Goal: Information Seeking & Learning: Check status

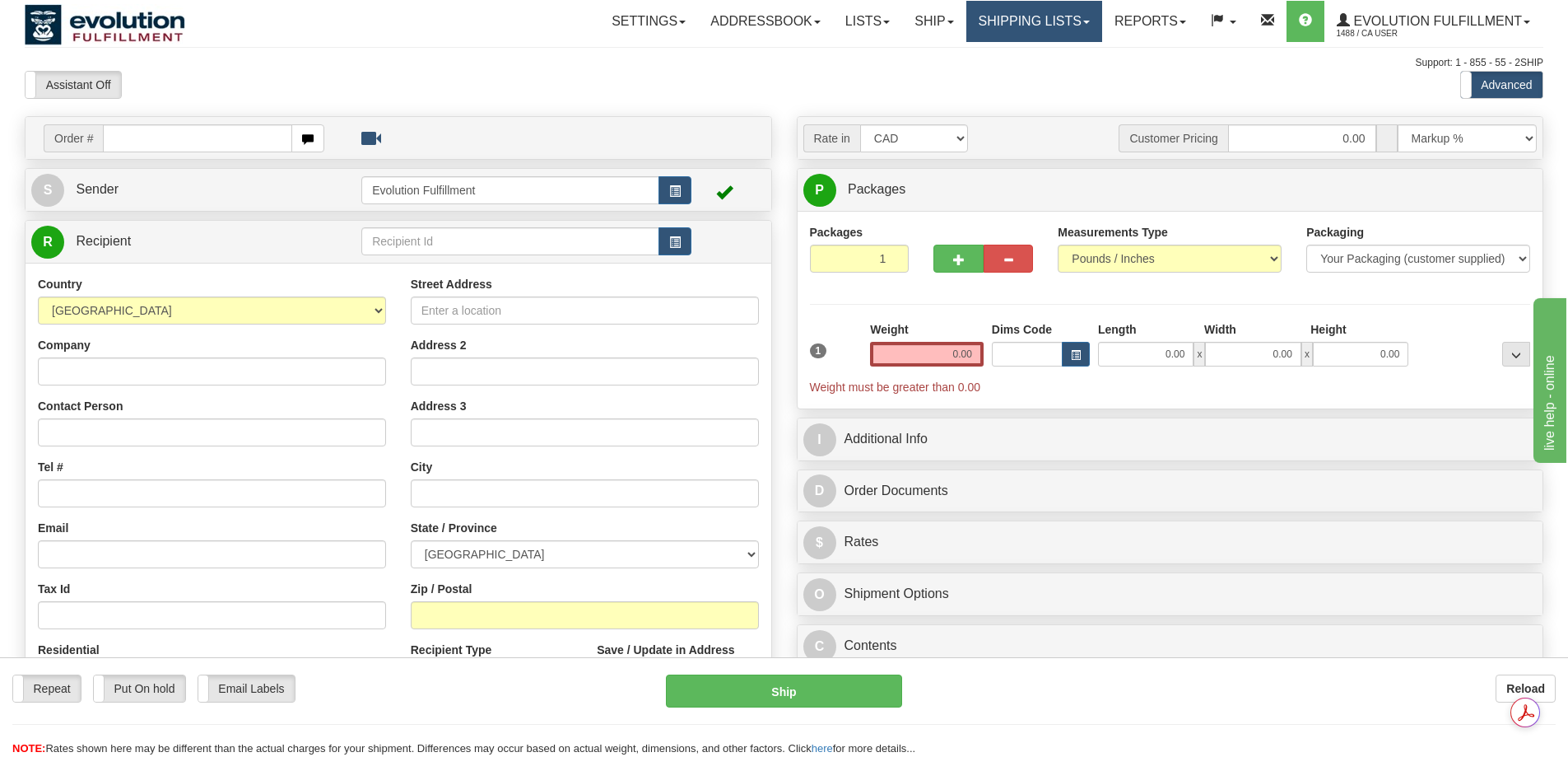
click at [1070, 14] on link "Shipping lists" at bounding box center [1034, 21] width 135 height 41
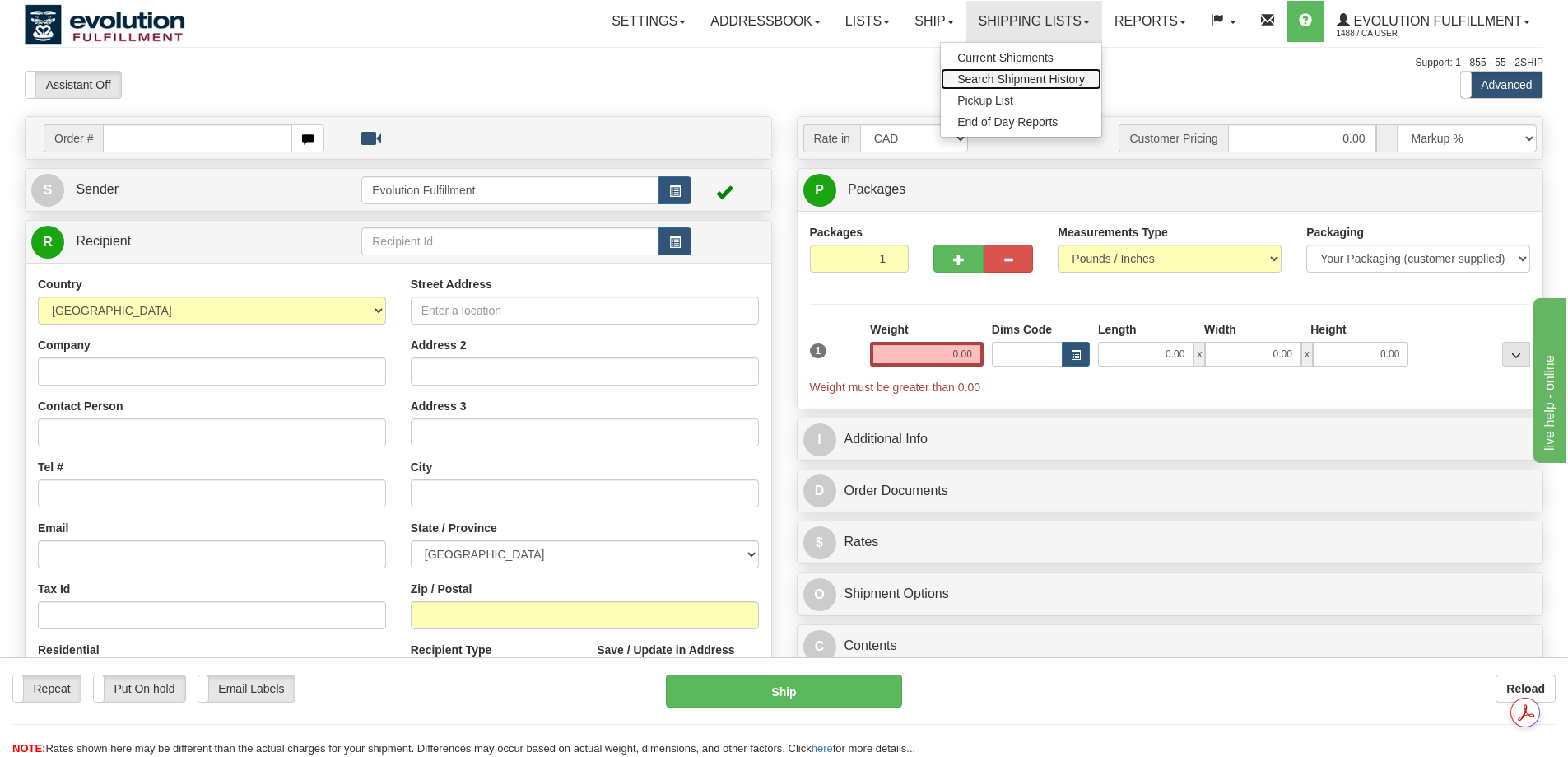
click at [1005, 79] on span "Search Shipment History" at bounding box center [1022, 78] width 128 height 13
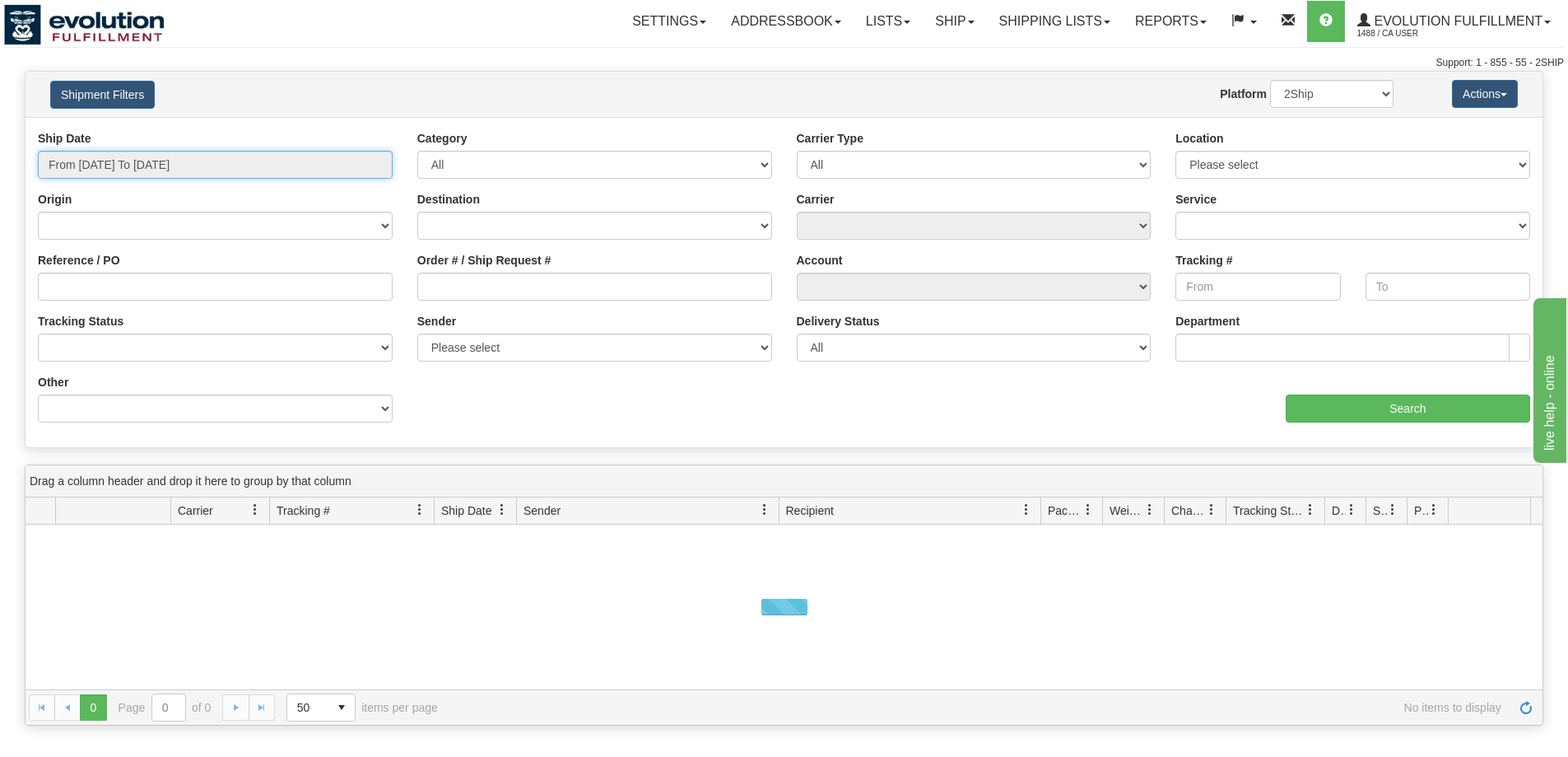
type input "[DATE]"
click at [186, 173] on input "From 09/15/2025 To 09/16/2025" at bounding box center [215, 165] width 355 height 28
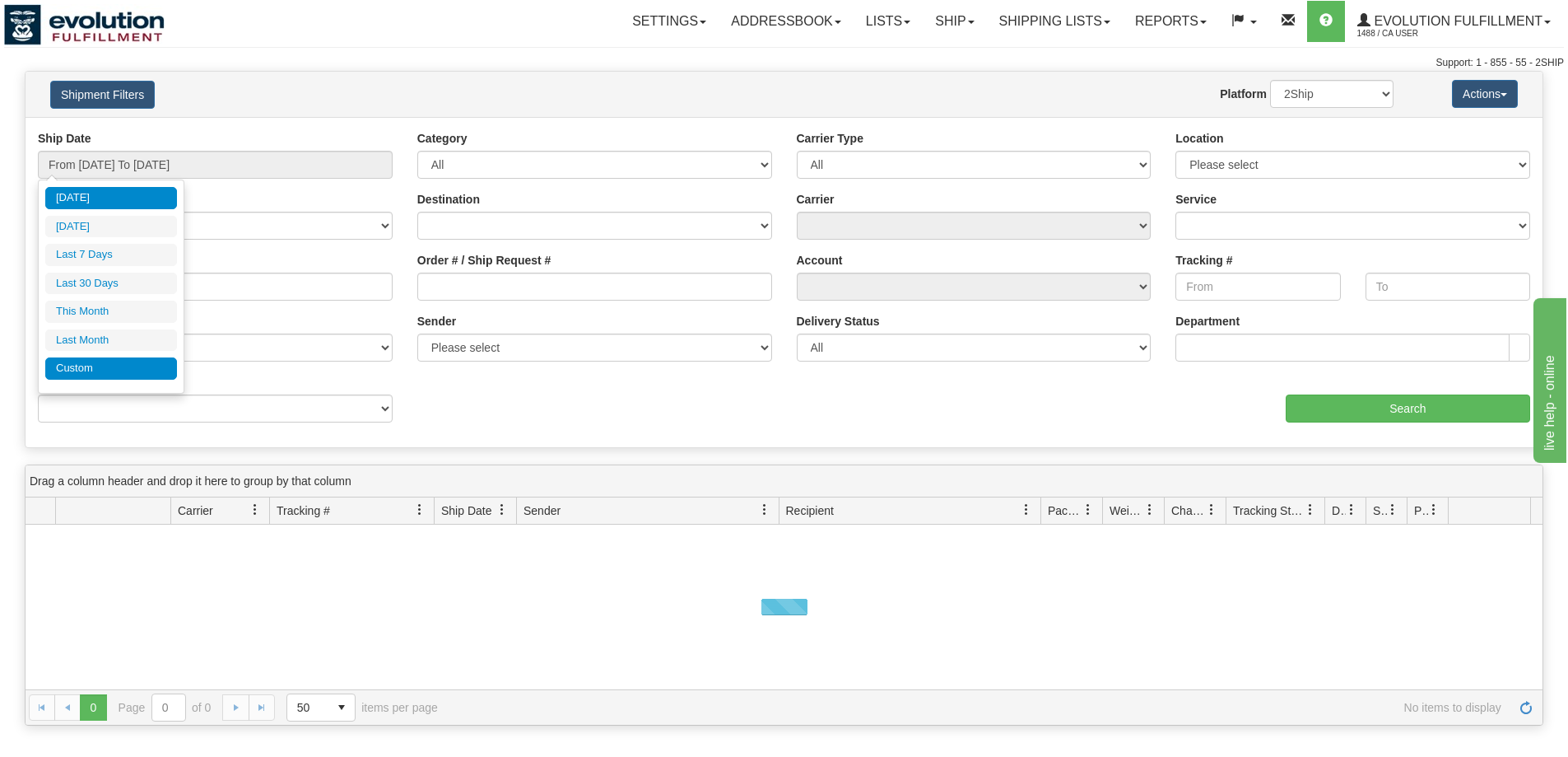
click at [132, 367] on li "Custom" at bounding box center [111, 368] width 132 height 22
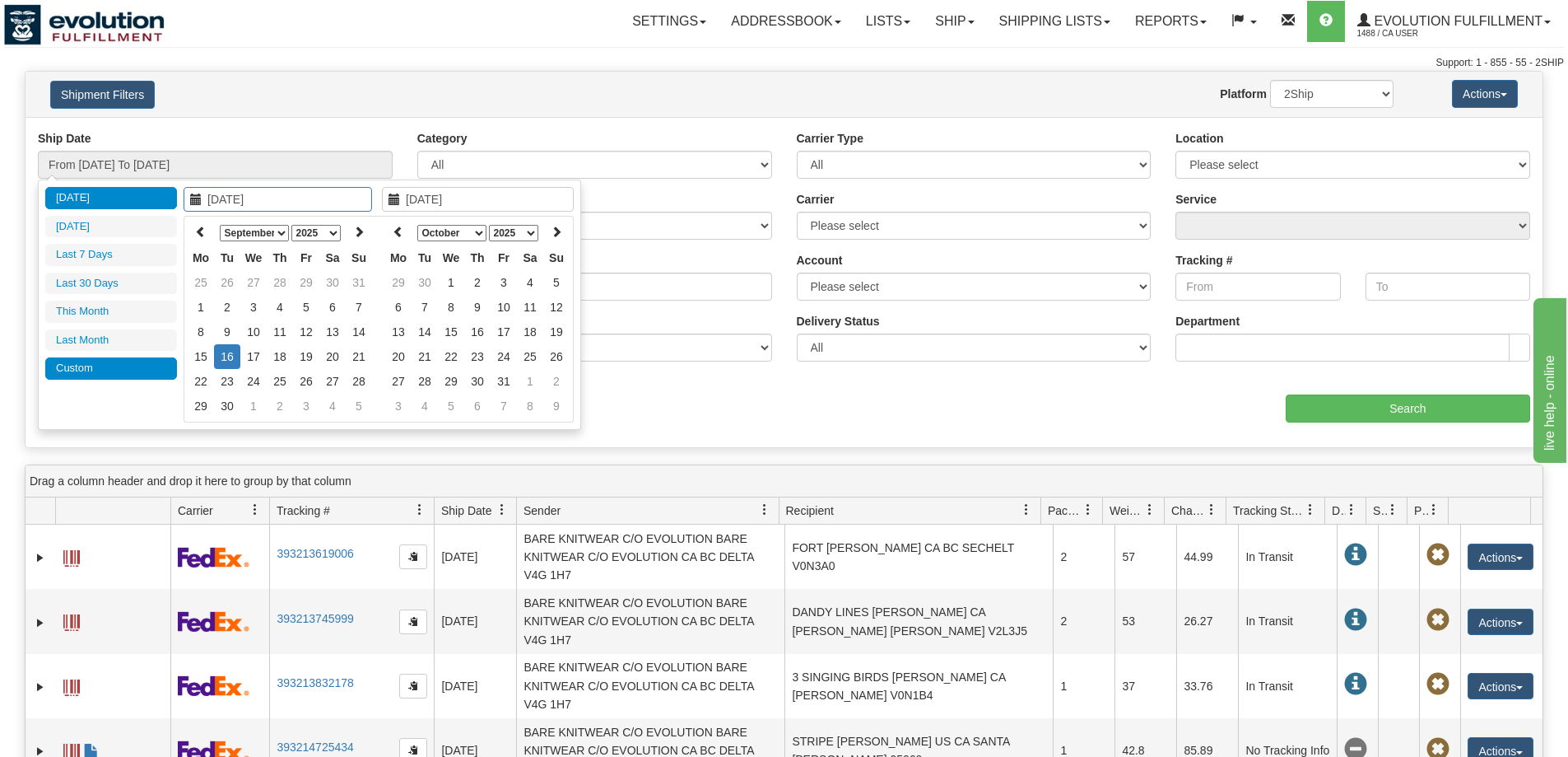
click at [134, 362] on li "Custom" at bounding box center [111, 368] width 132 height 22
type input "09/02/2025"
click at [238, 306] on td "2" at bounding box center [227, 307] width 26 height 25
type input "09/02/2025"
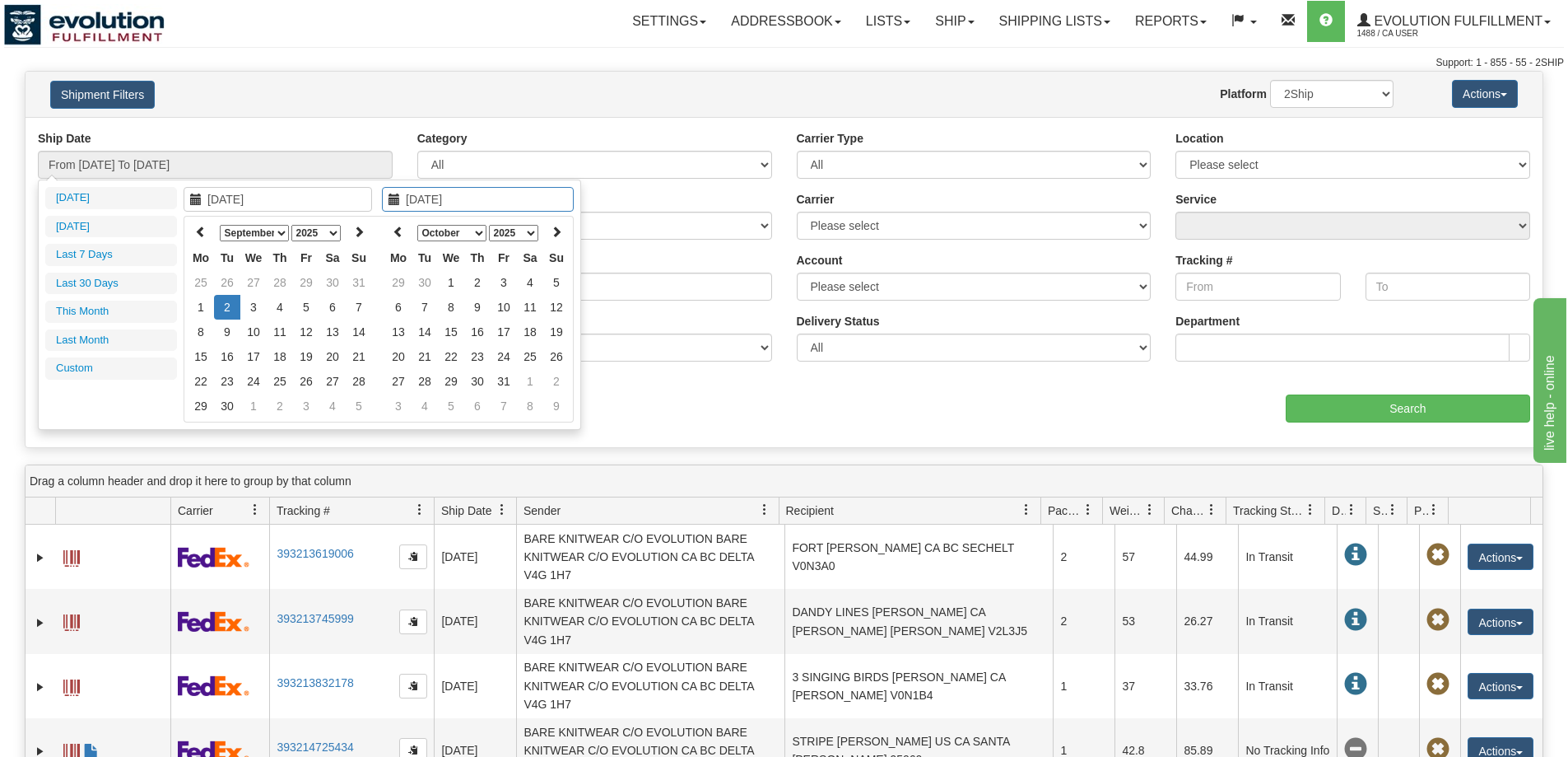
click at [229, 306] on td "2" at bounding box center [227, 307] width 26 height 25
type input "From 09/02/2025 To 09/02/2025"
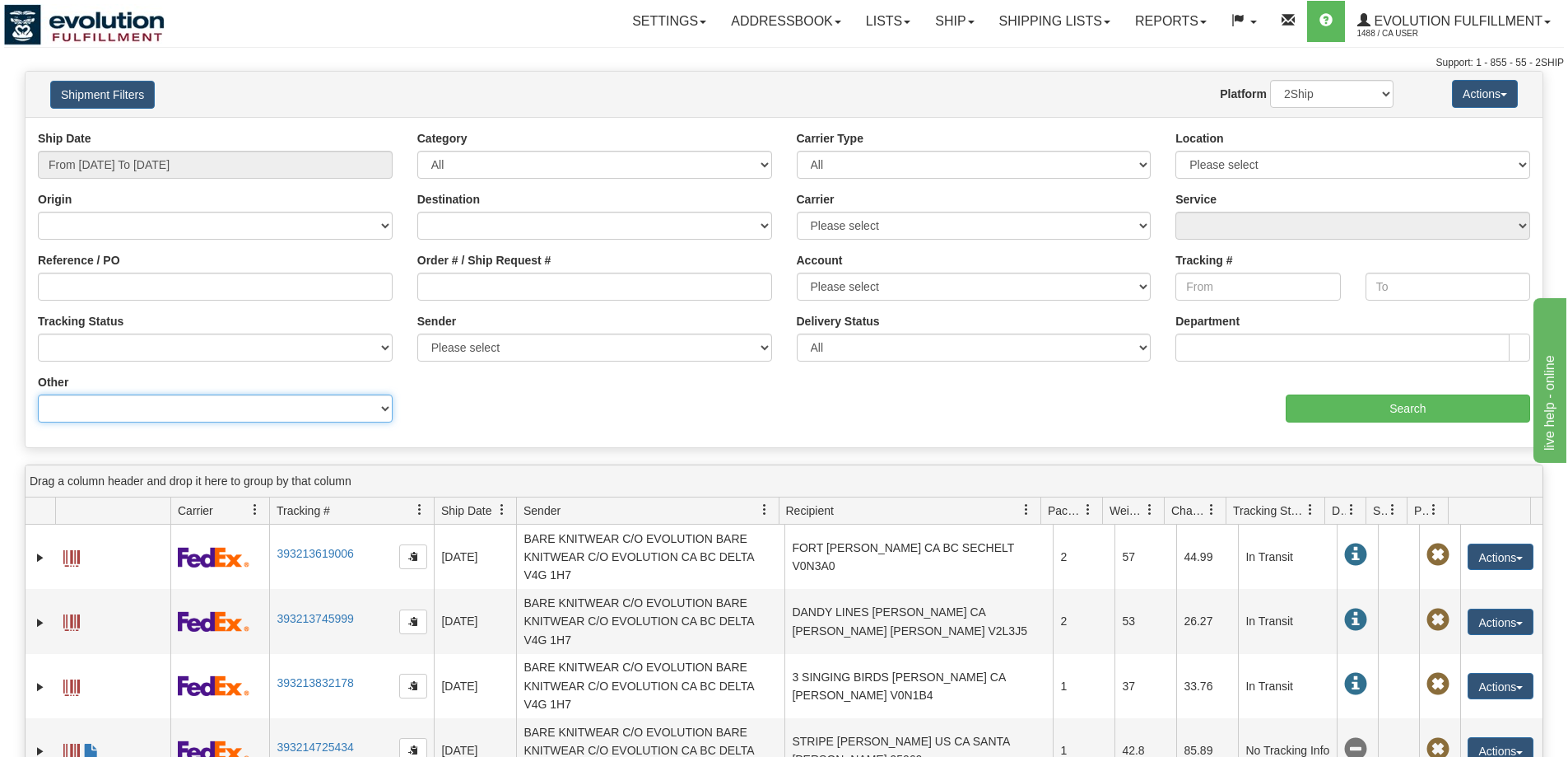
click at [245, 402] on select "Billing Account # Billing Type BOL # (LTL) Commodity Or Documents Consolidation…" at bounding box center [215, 408] width 355 height 28
select select "Recipient_Company"
click at [37, 395] on select "Billing Account # Billing Type BOL # (LTL) Commodity Or Documents Consolidation…" at bounding box center [215, 408] width 355 height 28
click at [592, 415] on input "Value" at bounding box center [595, 408] width 355 height 28
paste input "42ND STREET"
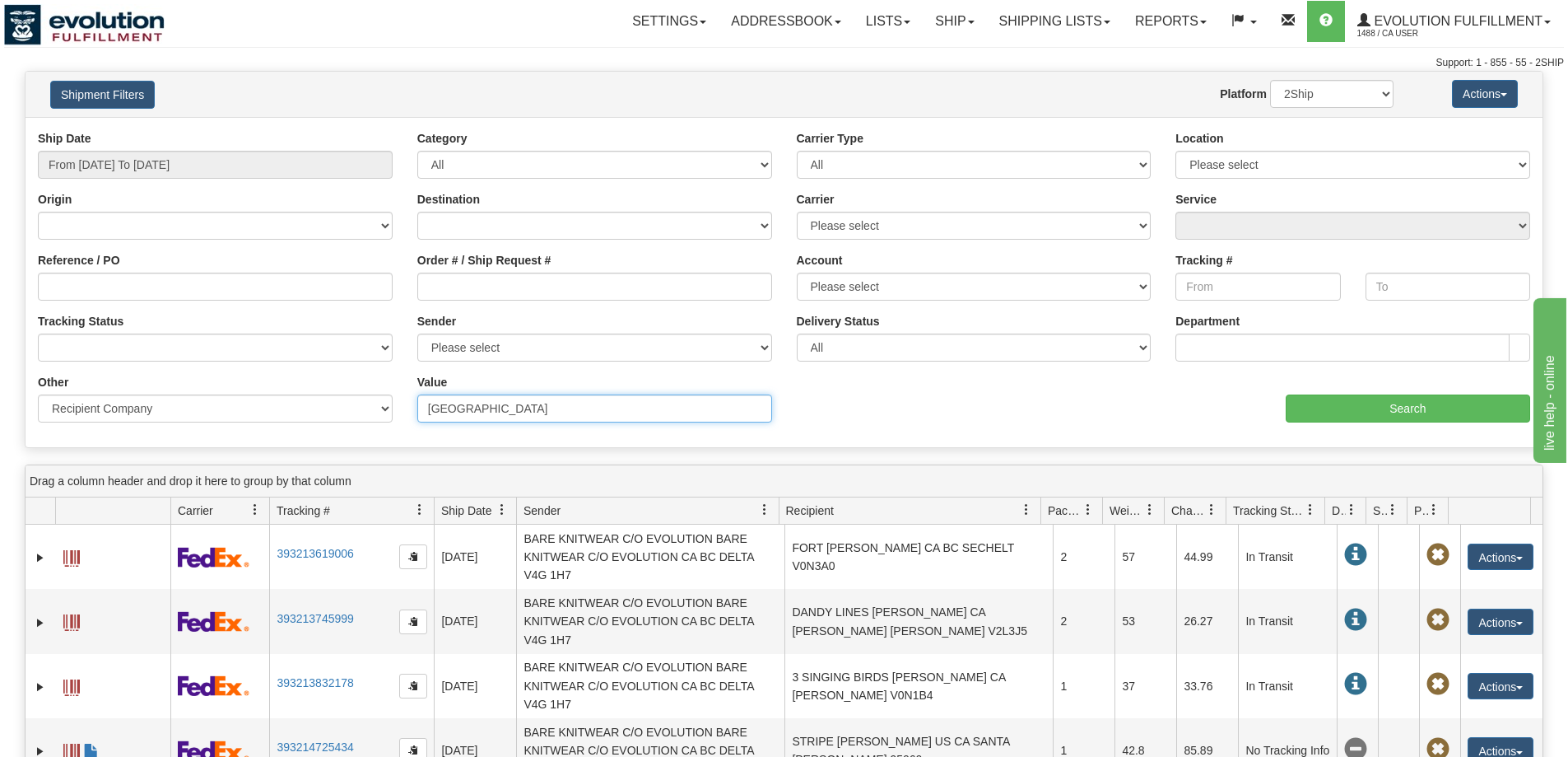
click at [457, 403] on input "42ND STREET" at bounding box center [595, 408] width 355 height 28
click at [1317, 402] on input "Search" at bounding box center [1408, 408] width 245 height 28
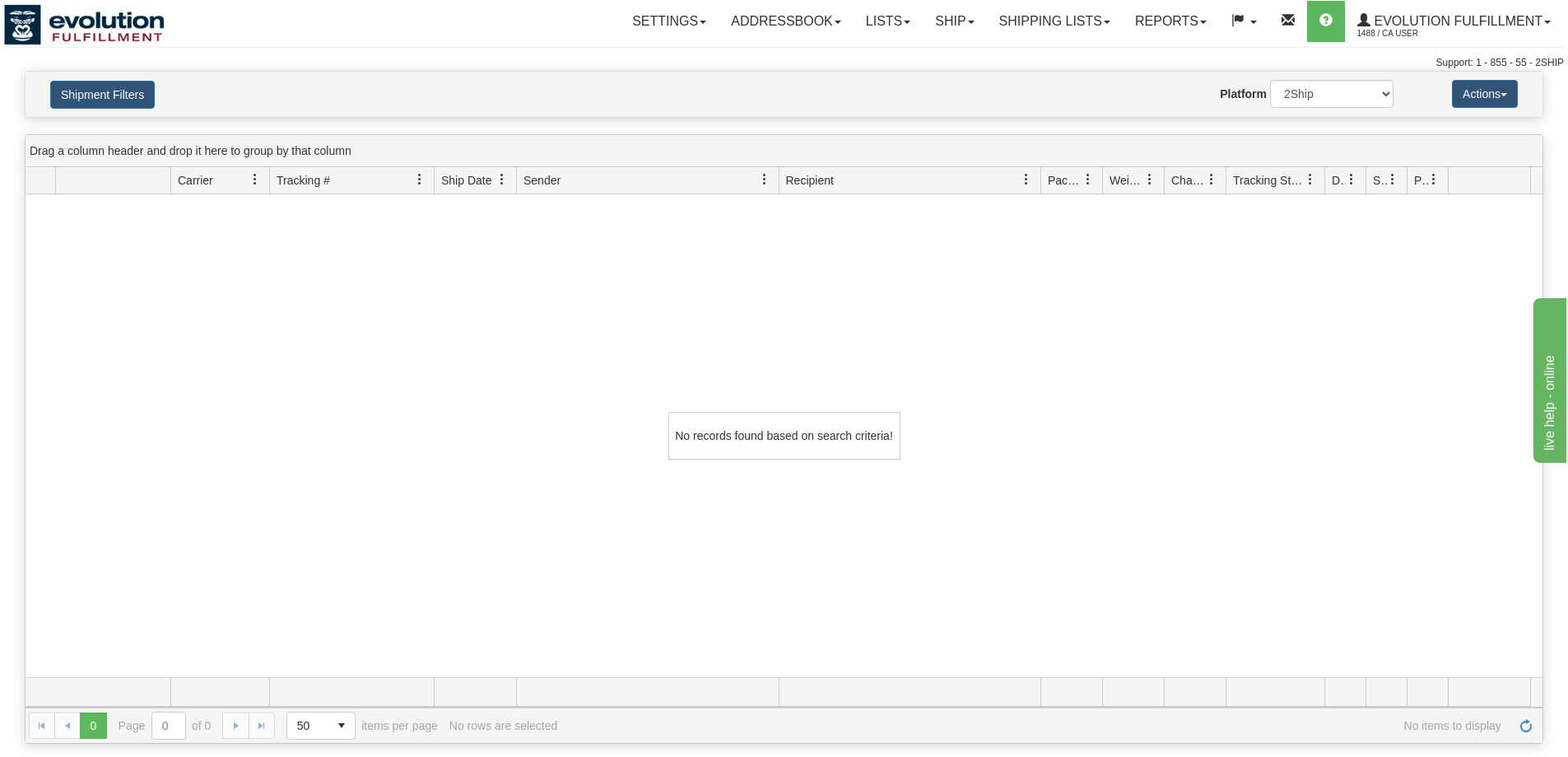
click at [119, 79] on div "Shipment Filters Website Agent Nothing selected Client User Platform 2Ship Impo…" at bounding box center [784, 94] width 1518 height 45
click at [118, 87] on button "Shipment Filters" at bounding box center [102, 95] width 105 height 28
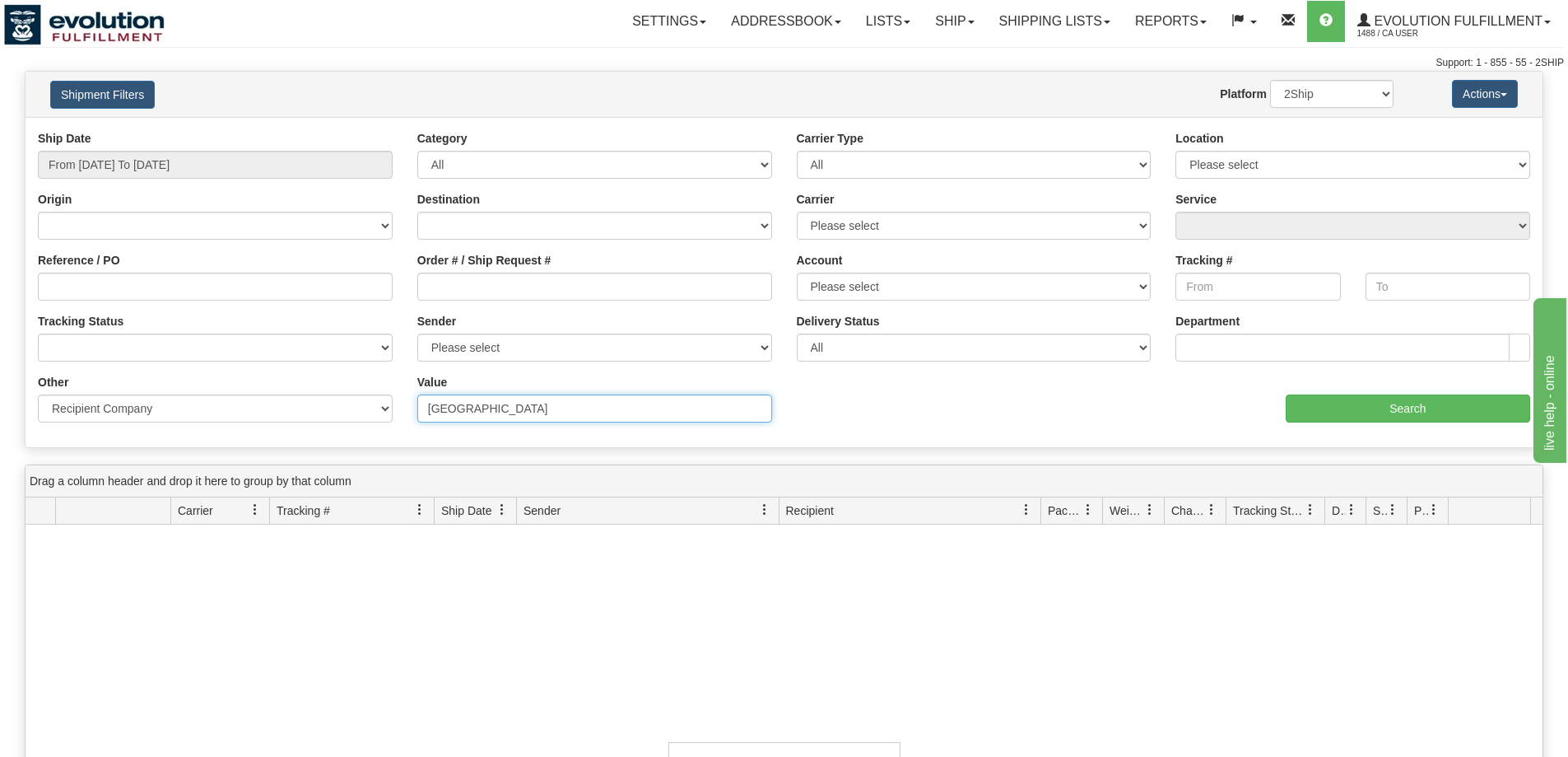
click at [454, 406] on input "42ND STREET" at bounding box center [595, 408] width 355 height 28
type input "42ND STREET"
click at [1336, 412] on input "Search" at bounding box center [1408, 408] width 245 height 28
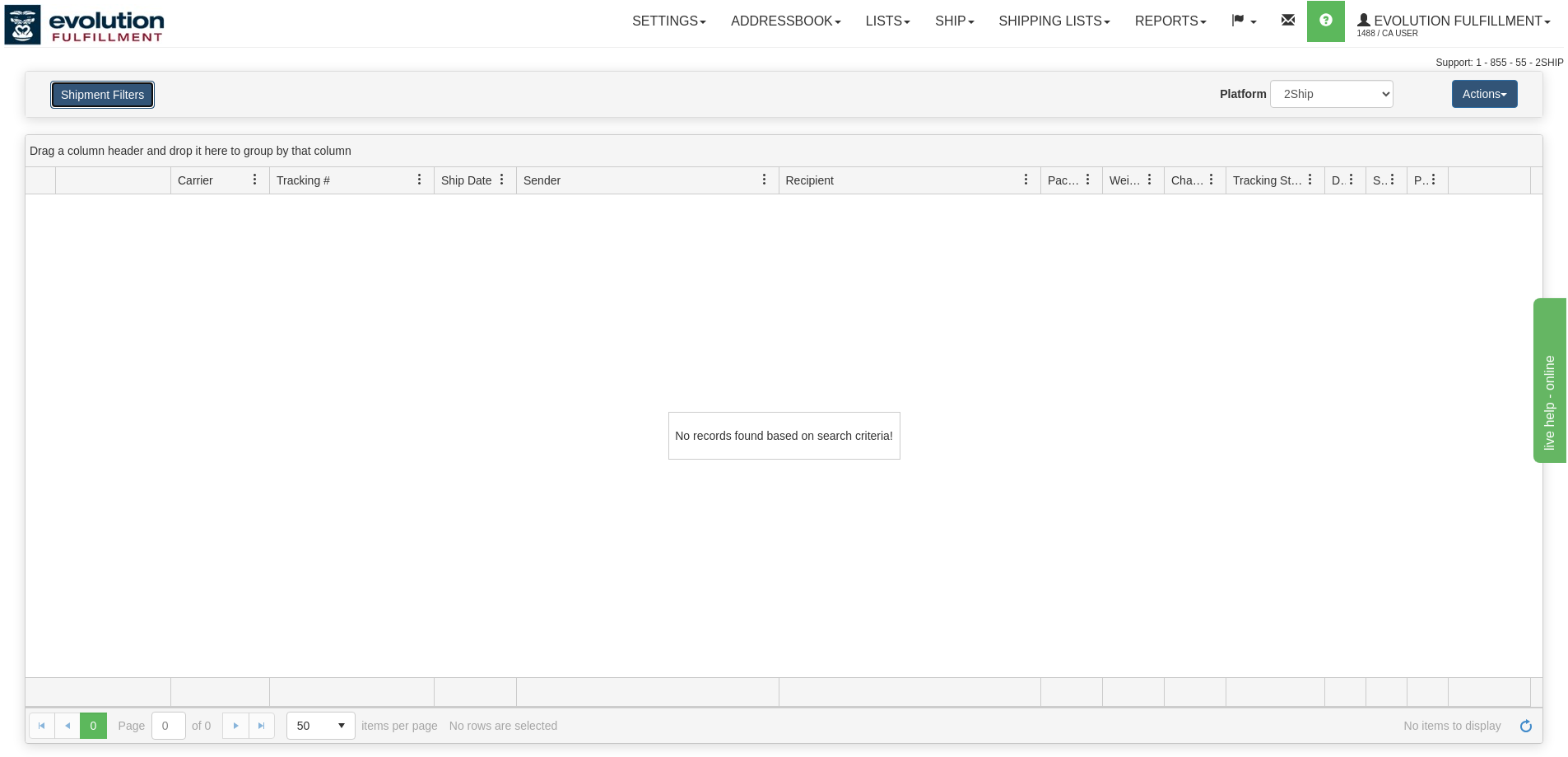
click at [115, 101] on button "Shipment Filters" at bounding box center [102, 95] width 105 height 28
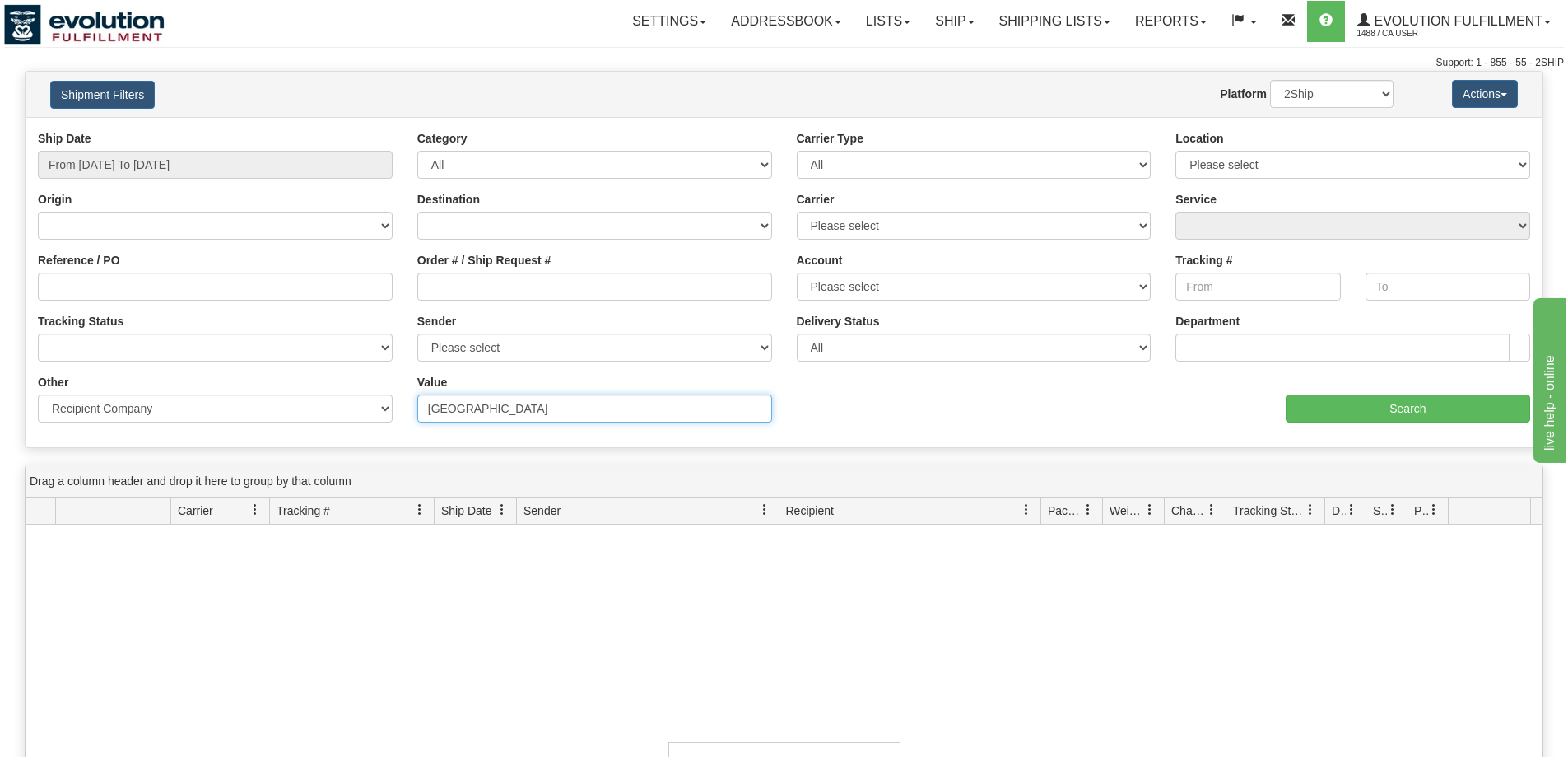
click at [430, 409] on input "42ND STREET" at bounding box center [595, 408] width 355 height 28
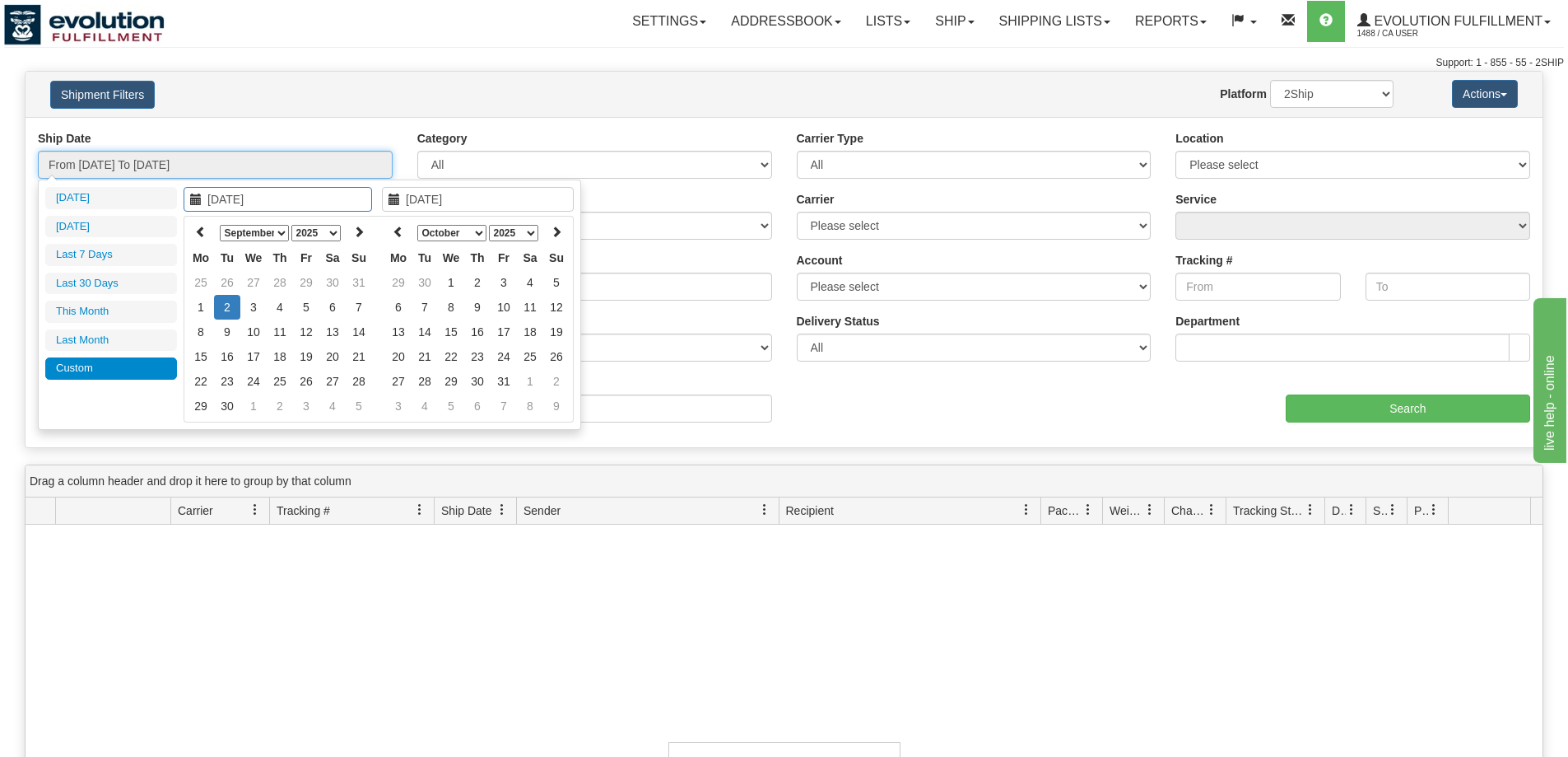
click at [199, 167] on input "From 09/02/2025 To 09/02/2025" at bounding box center [215, 165] width 355 height 28
type input "09/01/2025"
click at [207, 303] on td "1" at bounding box center [200, 307] width 26 height 25
type input "09/05/2025"
click at [312, 303] on td "5" at bounding box center [306, 307] width 26 height 25
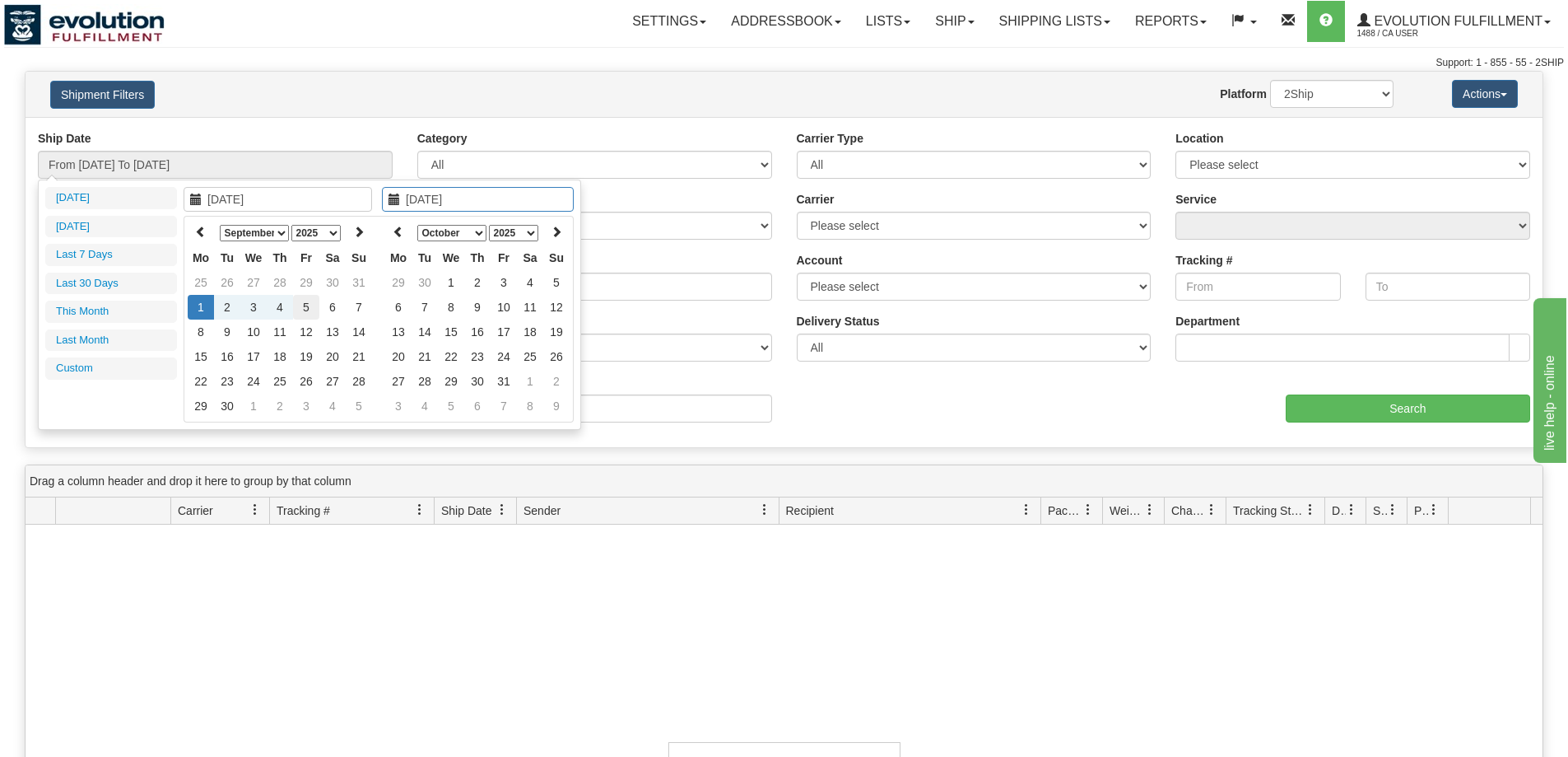
type input "From 09/01/2025 To 09/05/2025"
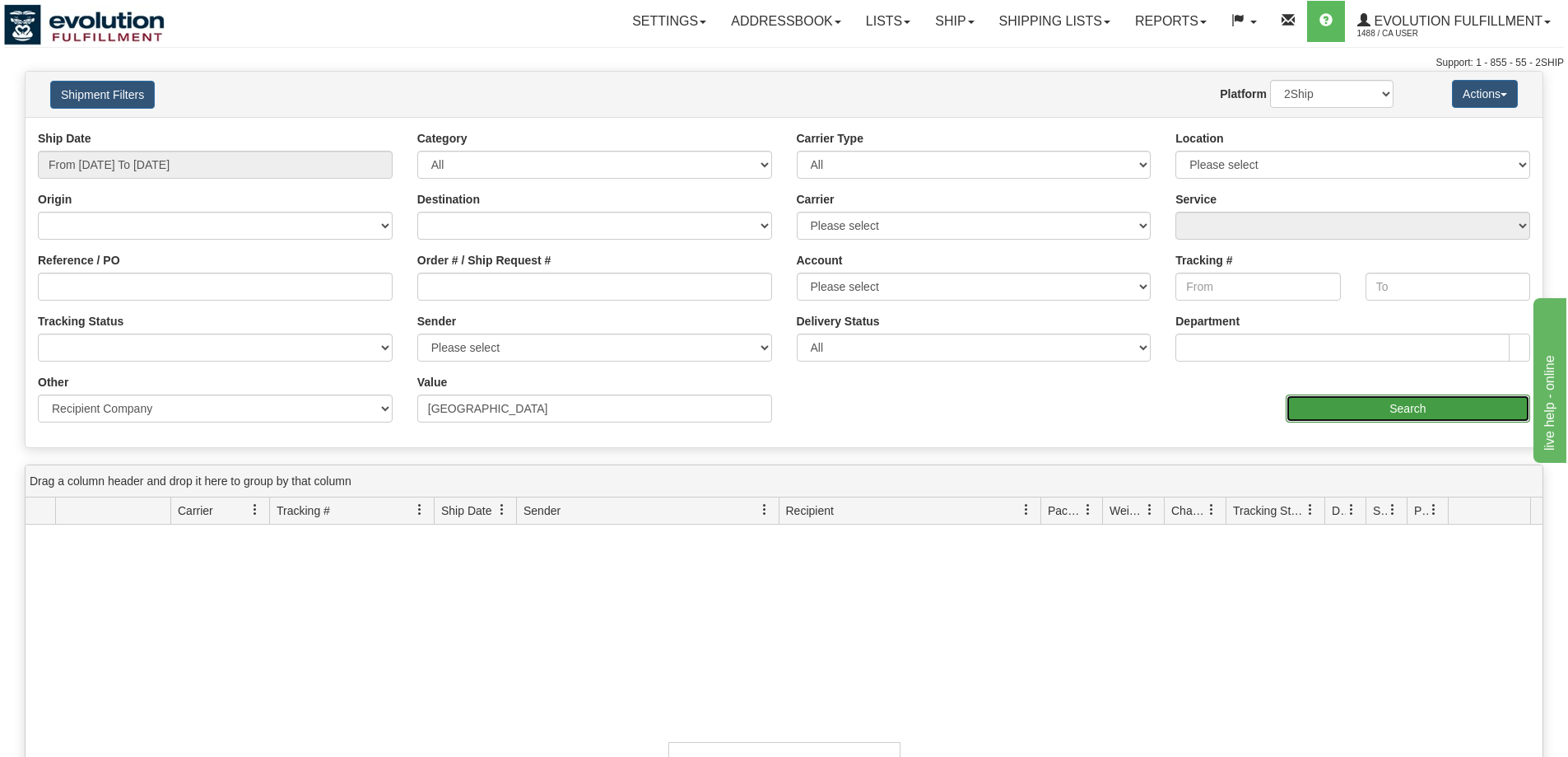
click at [1466, 414] on input "Search" at bounding box center [1408, 408] width 245 height 28
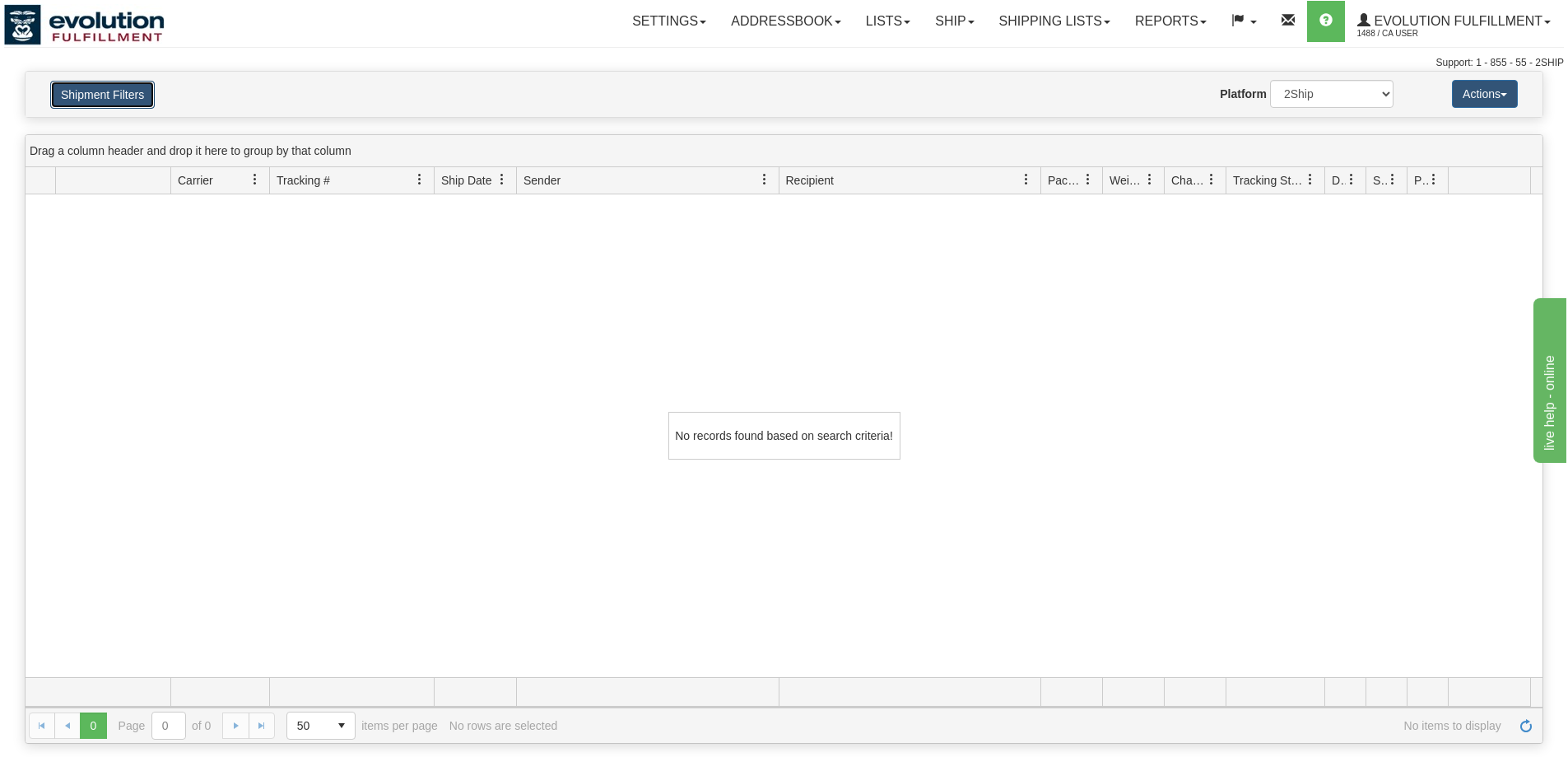
click at [97, 97] on button "Shipment Filters" at bounding box center [102, 95] width 105 height 28
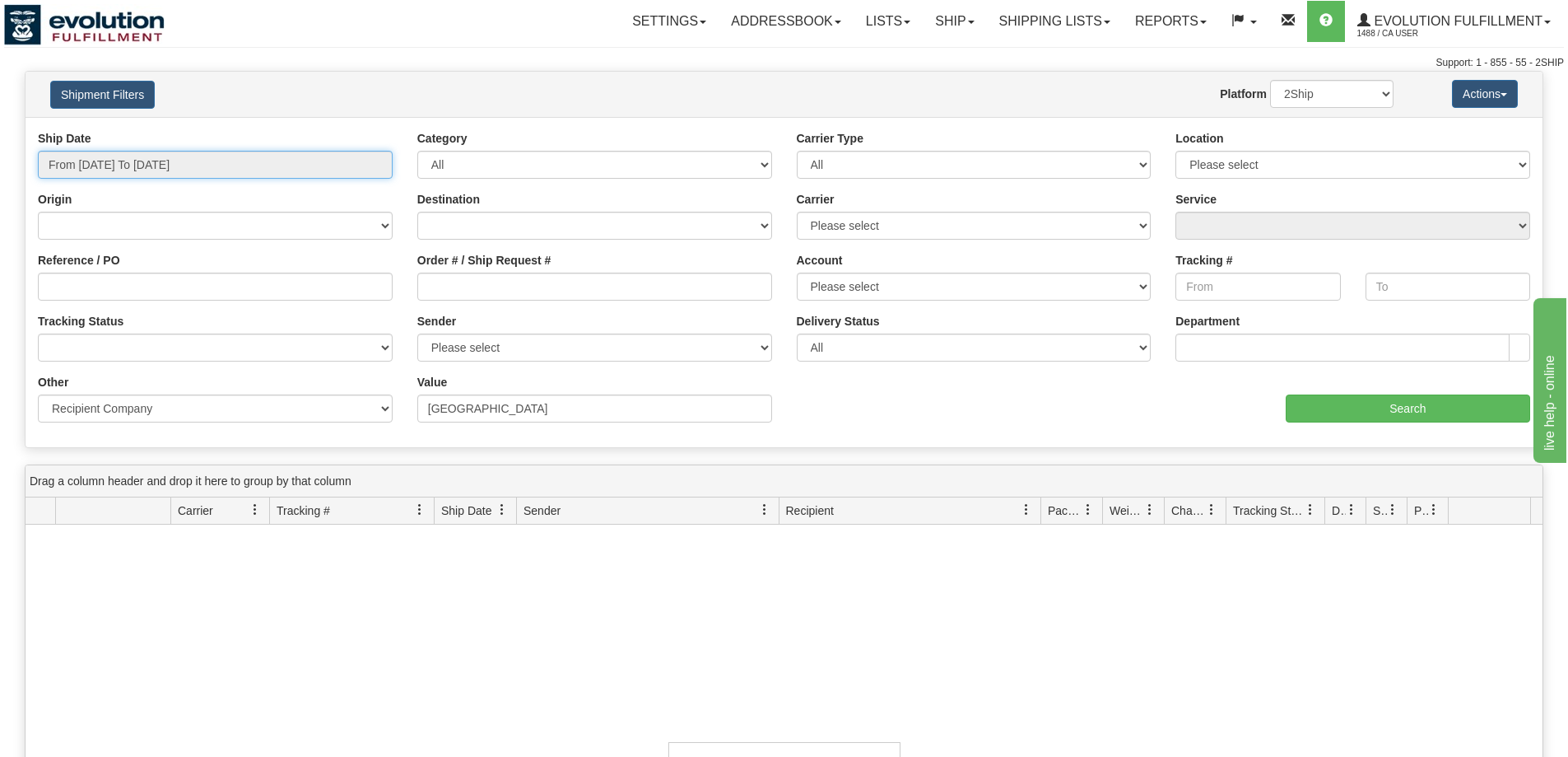
click at [262, 159] on input "From 09/01/2025 To 09/05/2025" at bounding box center [215, 165] width 355 height 28
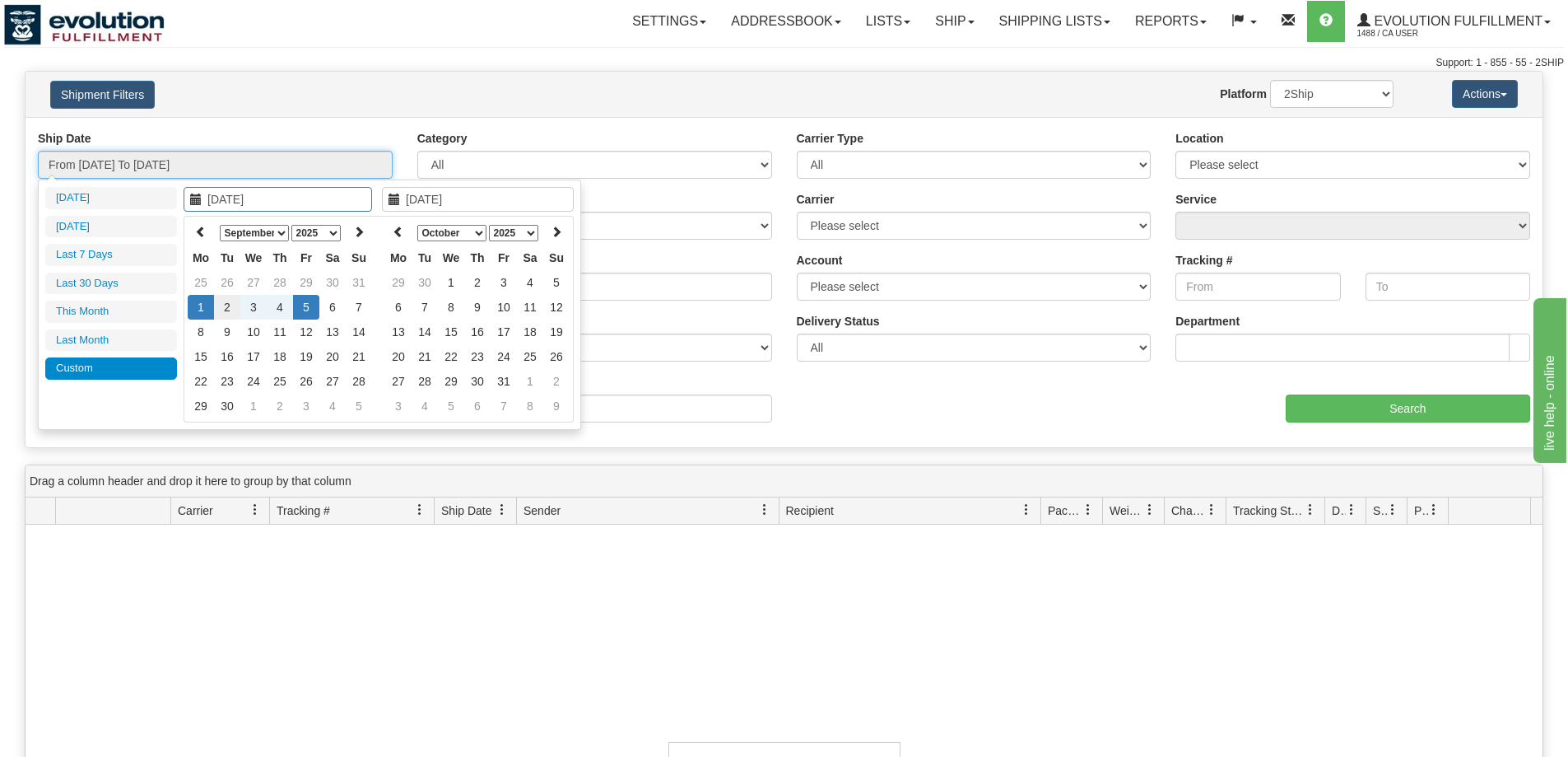
type input "09/02/2025"
click at [231, 305] on td "2" at bounding box center [227, 307] width 26 height 25
type input "09/02/2025"
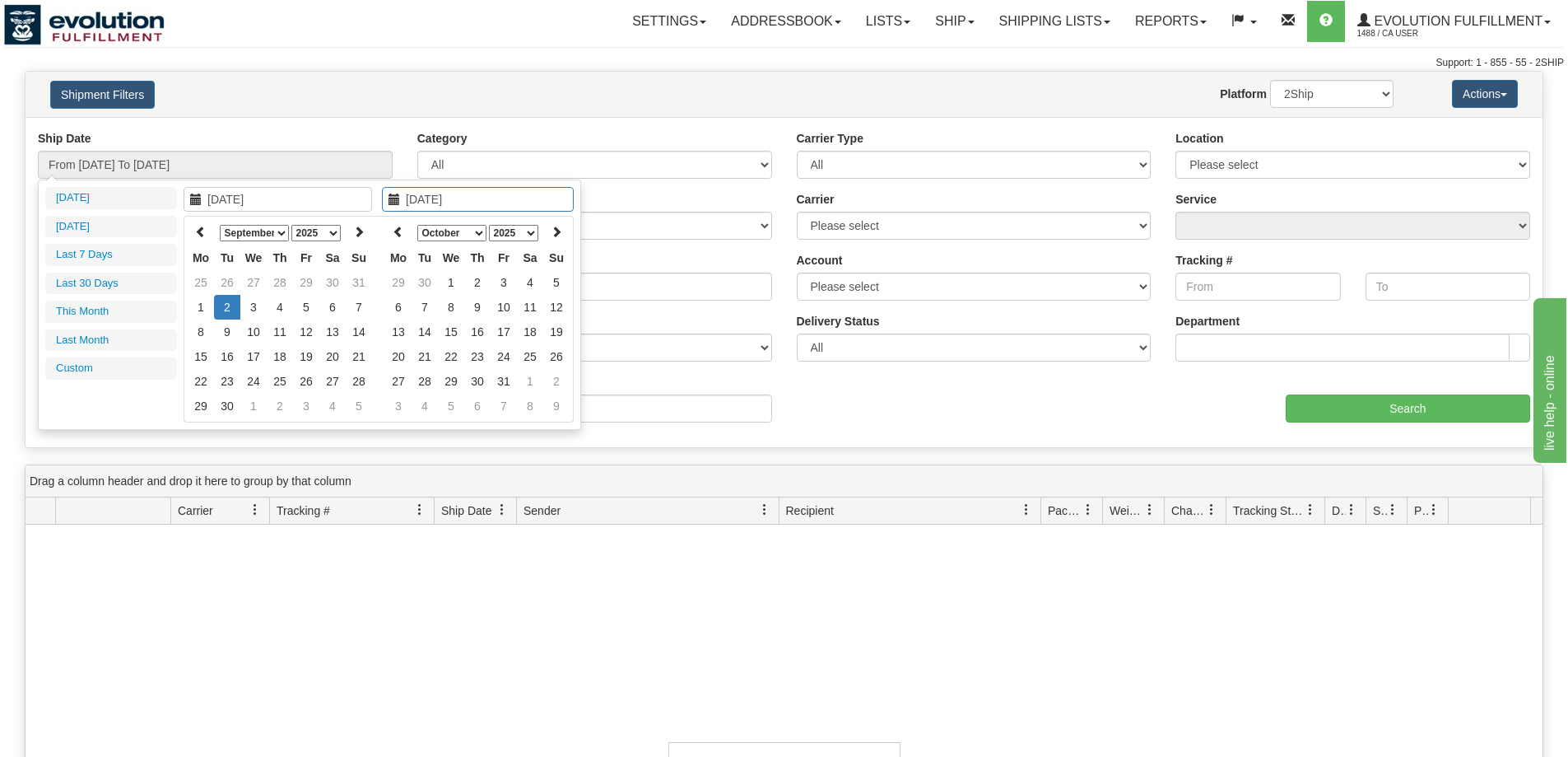
click at [231, 305] on td "2" at bounding box center [227, 307] width 26 height 25
type input "From 09/02/2025 To 09/02/2025"
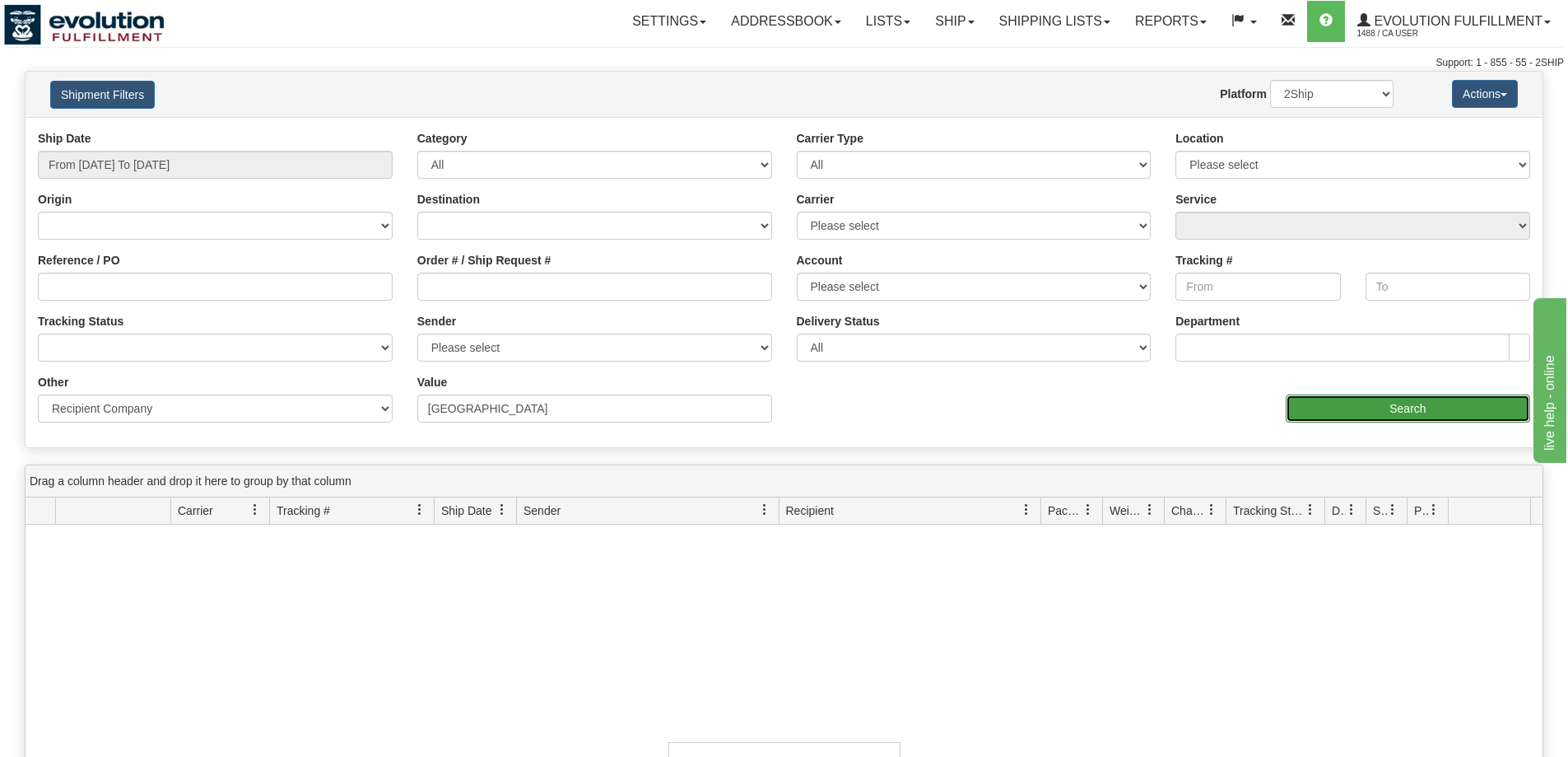
click at [1359, 409] on input "Search" at bounding box center [1408, 408] width 245 height 28
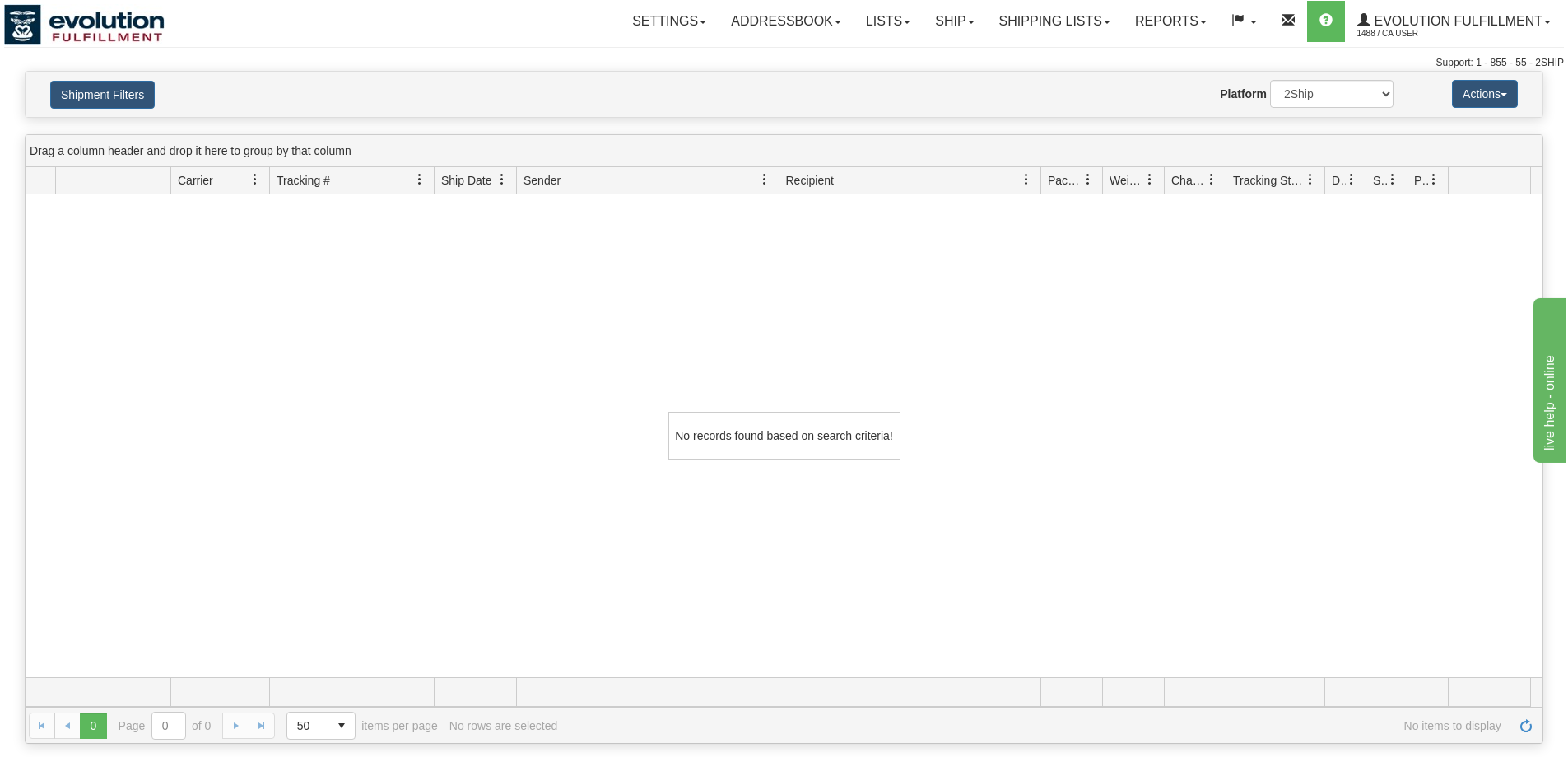
click at [77, 110] on div "Shipment Filters Website Agent Nothing selected Client User Platform 2Ship Impo…" at bounding box center [784, 94] width 1518 height 45
click at [78, 102] on button "Shipment Filters" at bounding box center [102, 95] width 105 height 28
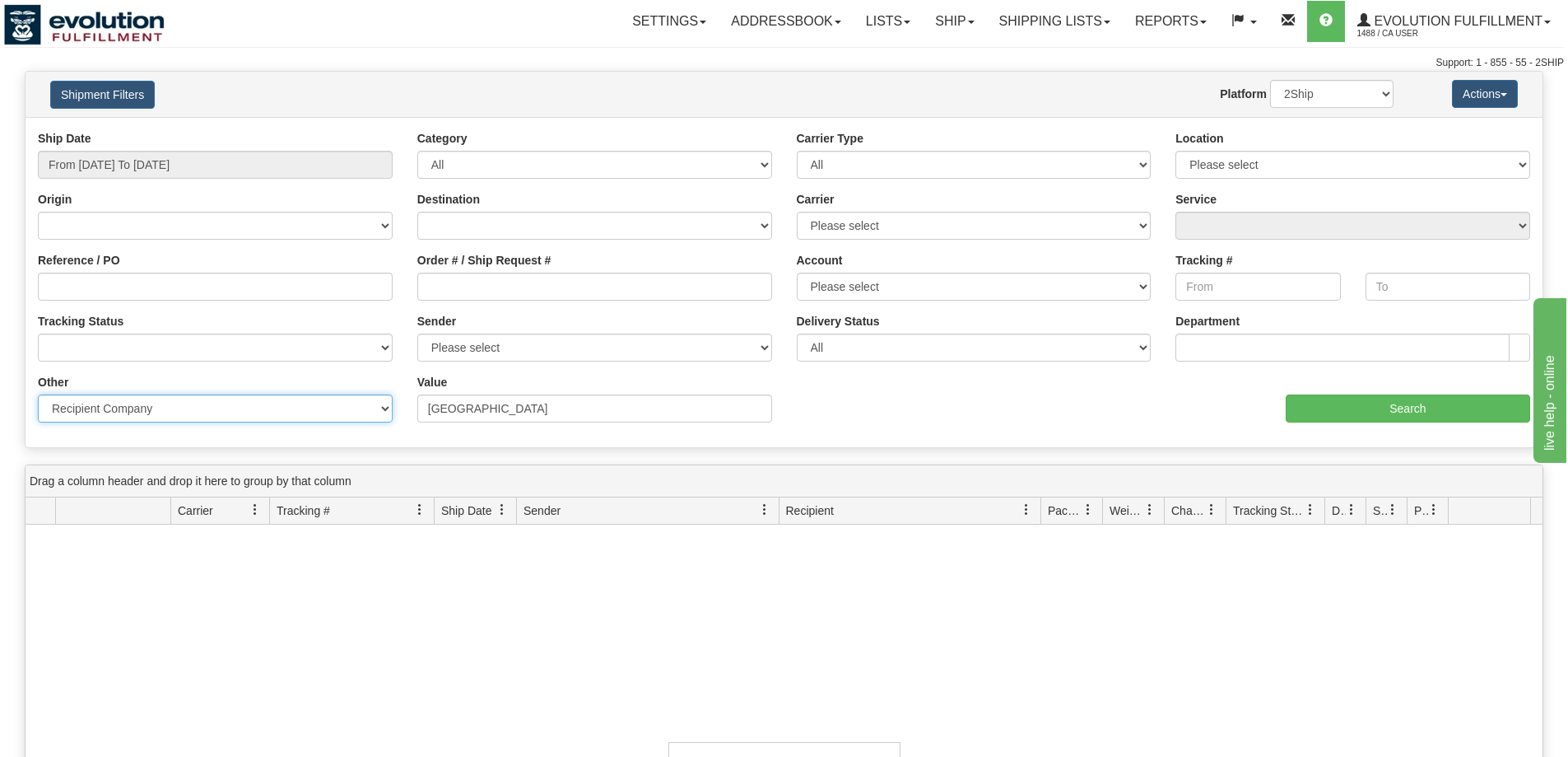
click at [173, 413] on select "Billing Account # Billing Type BOL # (LTL) Commodity Or Documents Consolidation…" at bounding box center [215, 408] width 355 height 28
select select "Recipient_ZIP"
click at [37, 395] on select "Billing Account # Billing Type BOL # (LTL) Commodity Or Documents Consolidation…" at bounding box center [215, 408] width 355 height 28
click at [594, 426] on div "Value" at bounding box center [594, 404] width 379 height 61
click at [694, 419] on input "Value" at bounding box center [595, 408] width 355 height 28
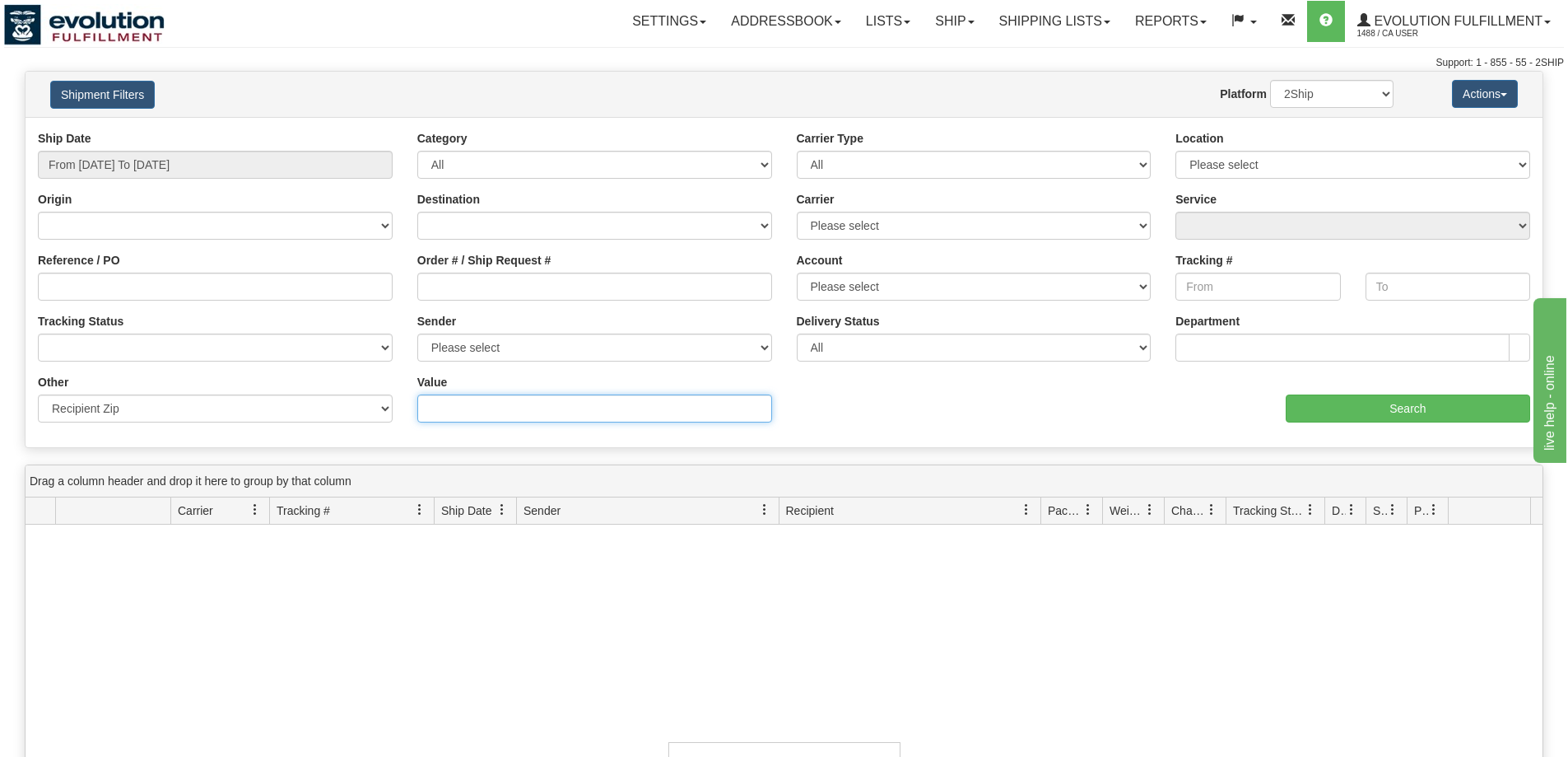
paste input "T1R 1A0"
type input "T1R 1A0"
click at [1334, 414] on input "Search" at bounding box center [1408, 408] width 245 height 28
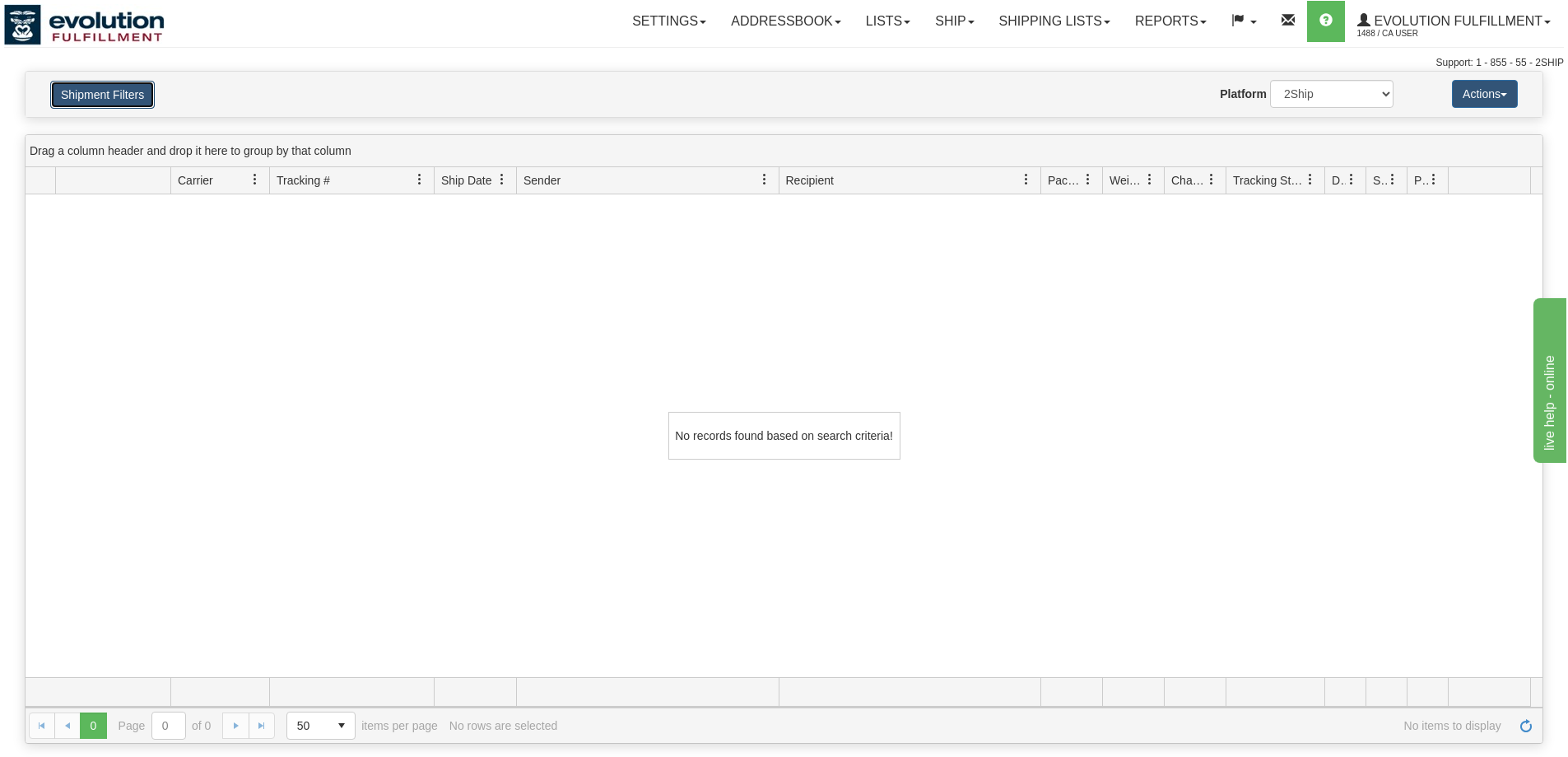
click at [78, 91] on button "Shipment Filters" at bounding box center [102, 95] width 105 height 28
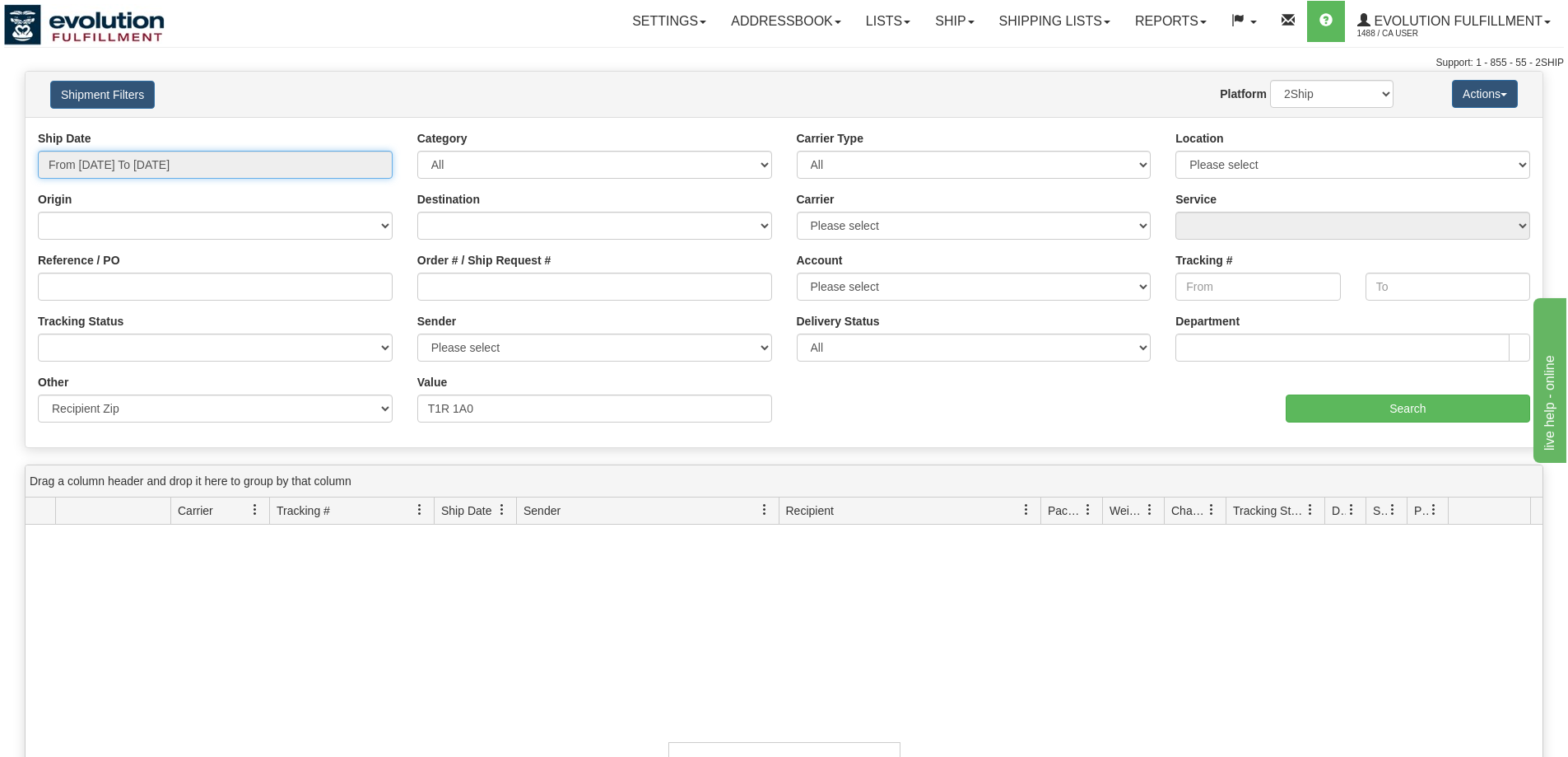
click at [206, 163] on input "From 09/02/2025 To 09/02/2025" at bounding box center [215, 165] width 355 height 28
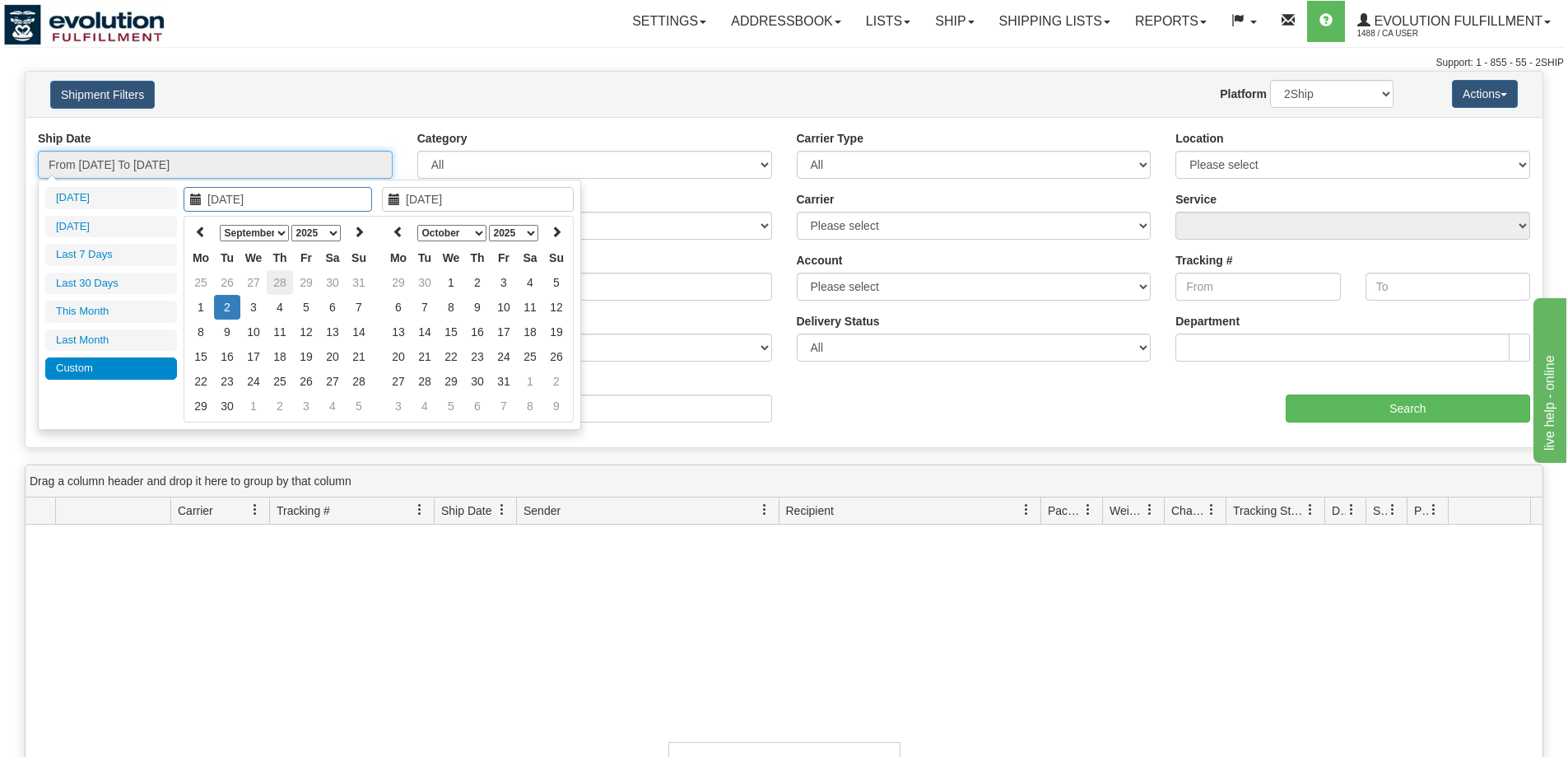
type input "08/28/2025"
click at [283, 281] on td "28" at bounding box center [280, 282] width 26 height 25
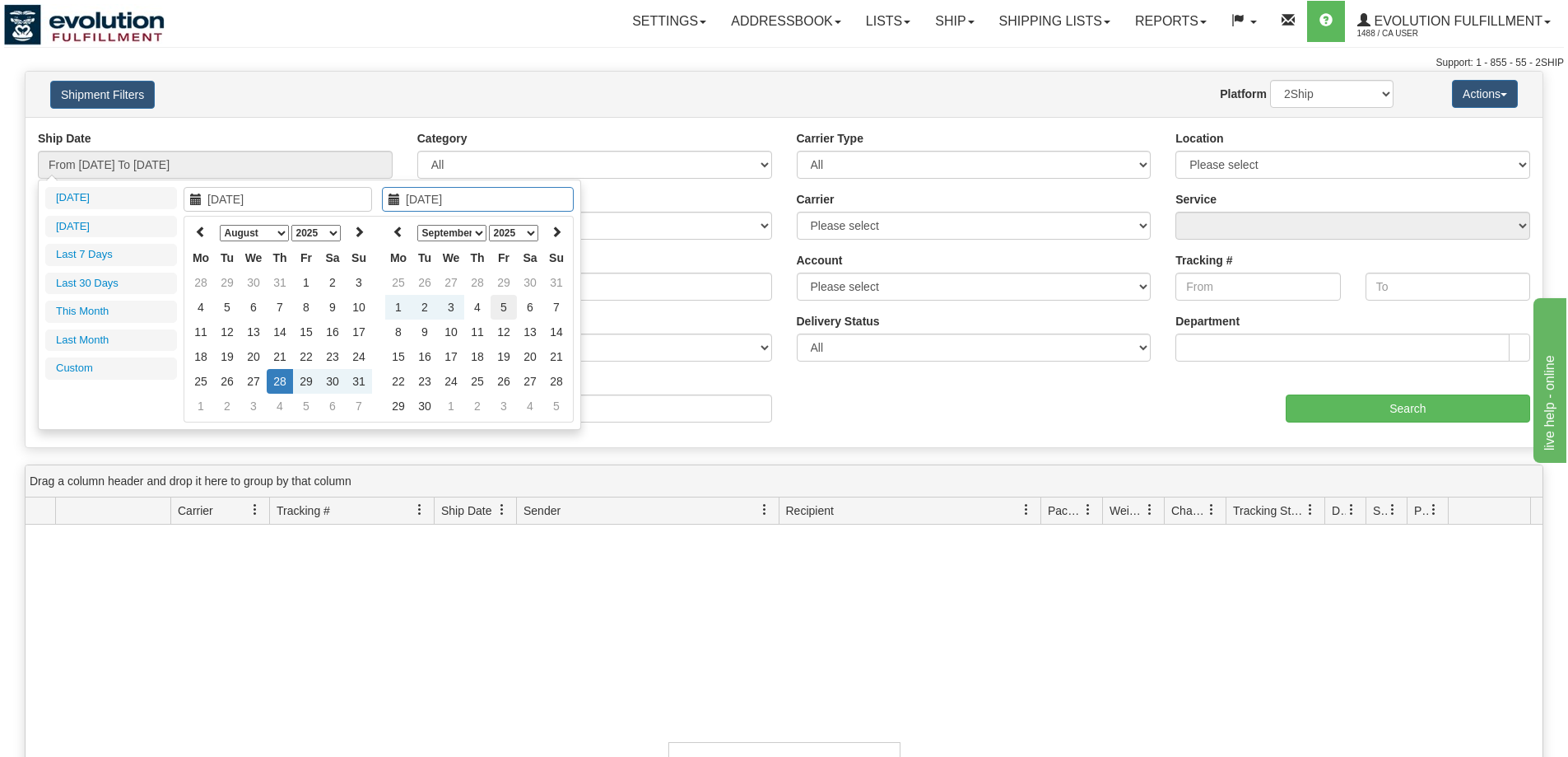
type input "09/05/2025"
click at [508, 305] on td "5" at bounding box center [504, 307] width 26 height 25
type input "From 08/28/2025 To 09/05/2025"
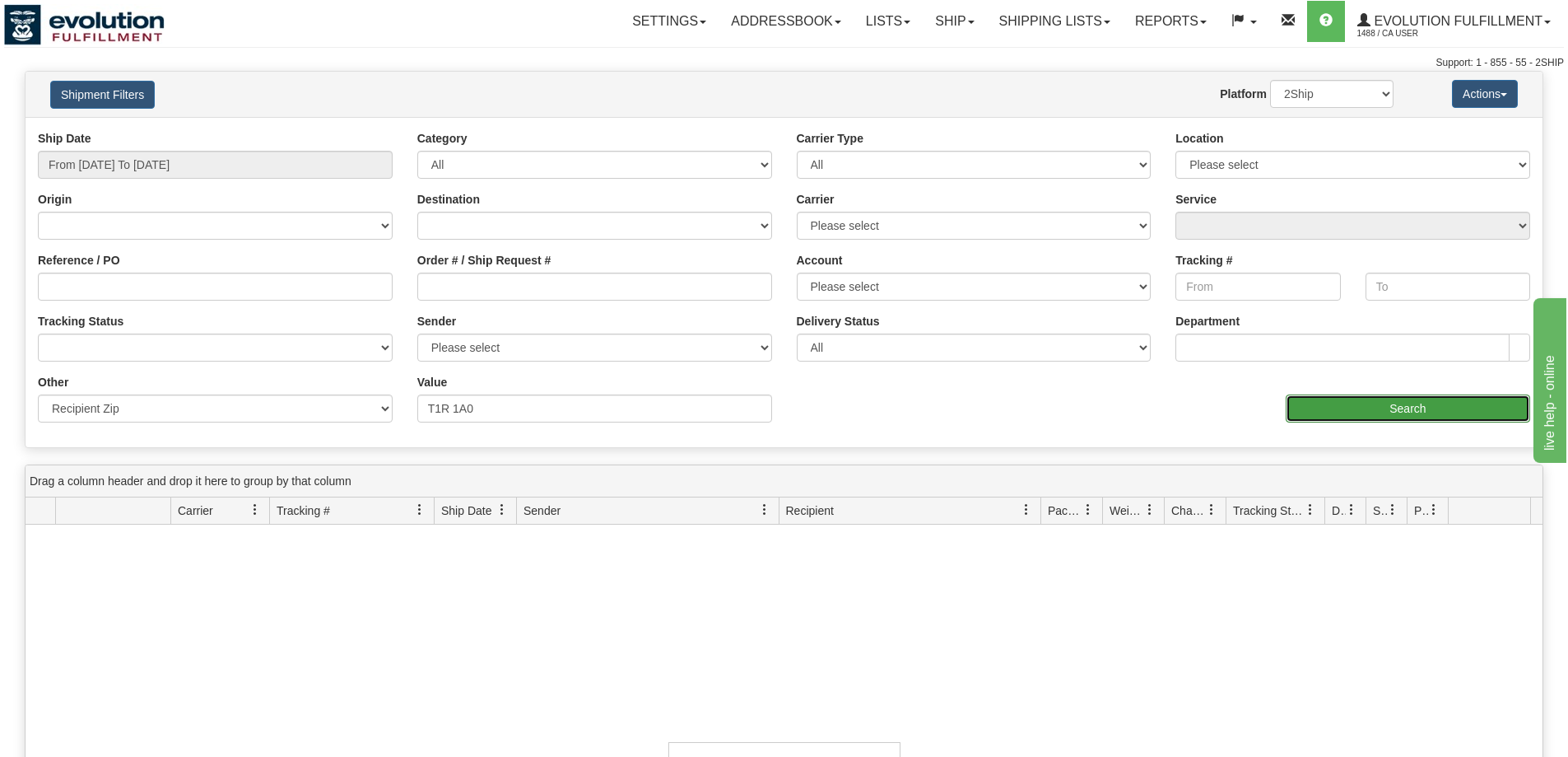
click at [1314, 409] on input "Search" at bounding box center [1408, 408] width 245 height 28
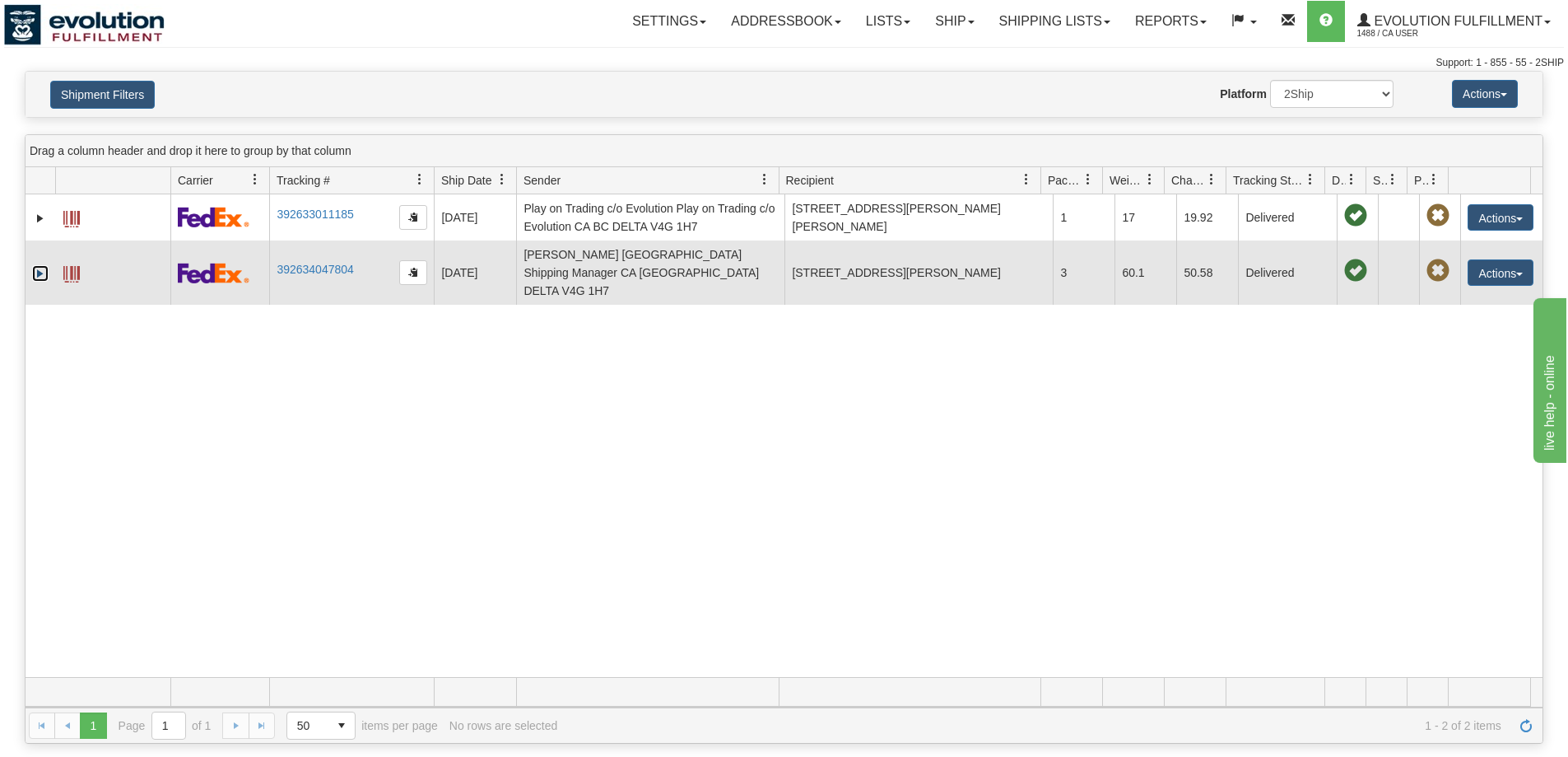
click at [37, 265] on link "Expand" at bounding box center [40, 273] width 16 height 16
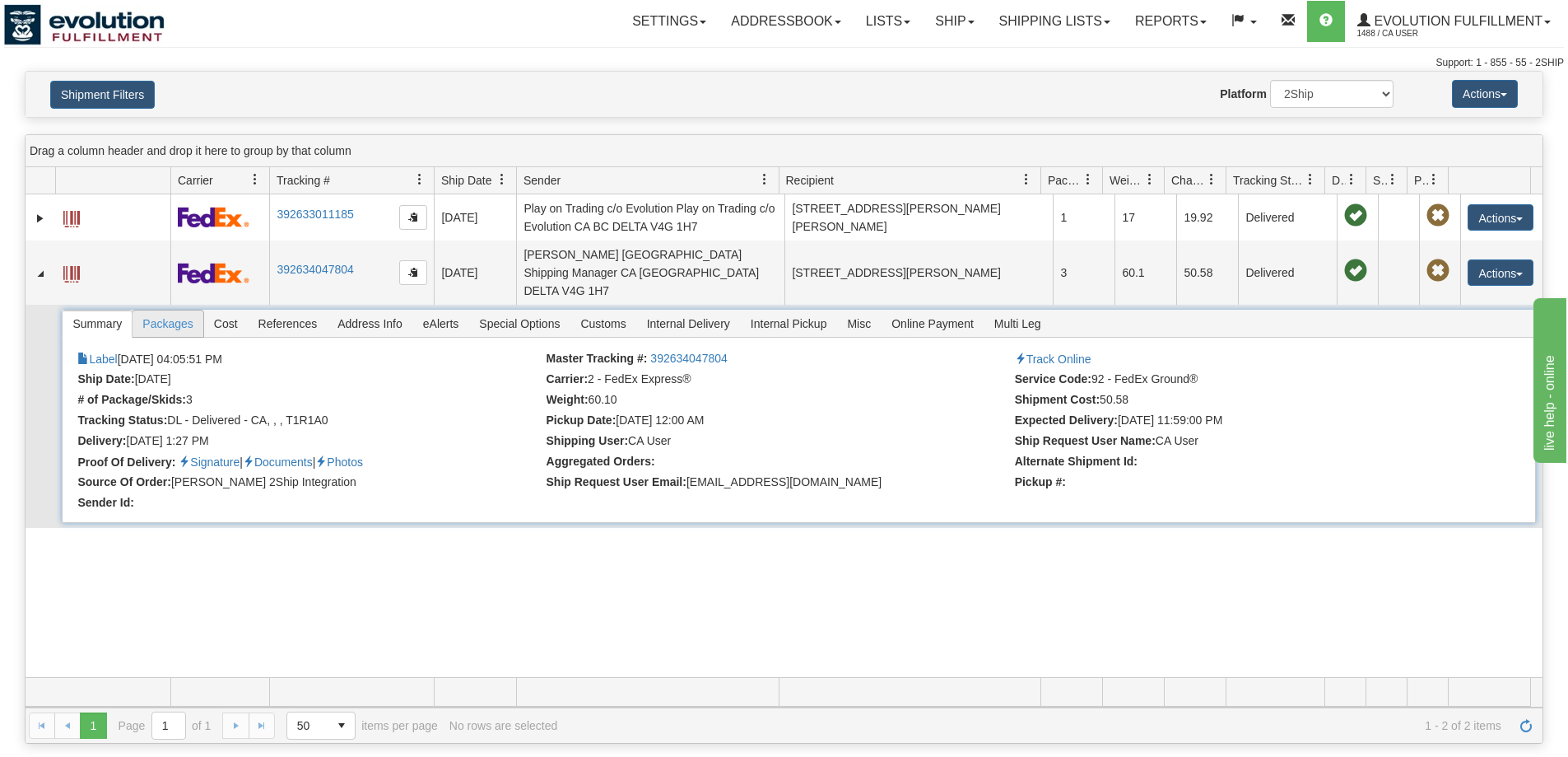
click at [175, 310] on span "Packages" at bounding box center [168, 323] width 70 height 26
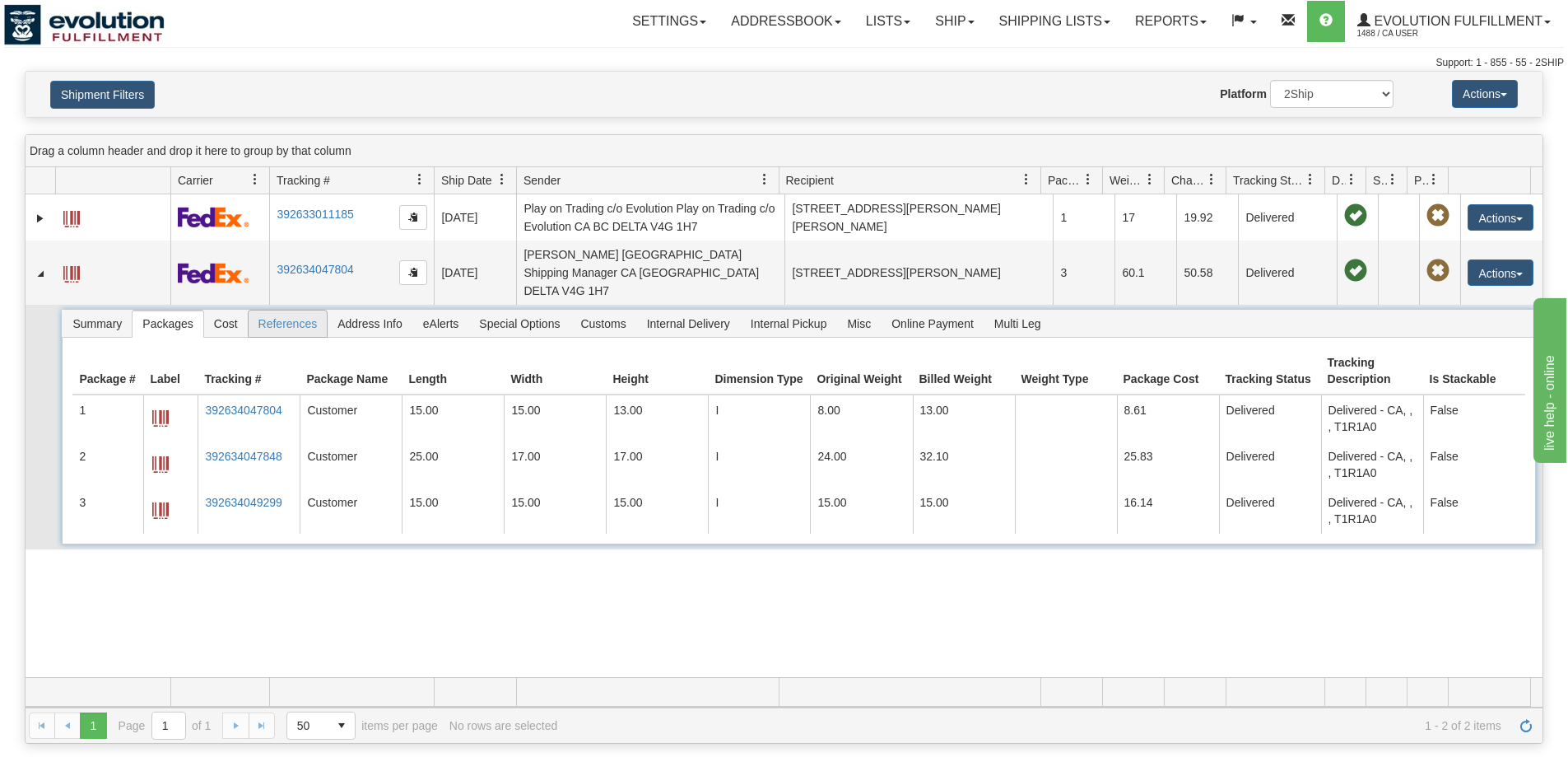
click at [268, 310] on span "References" at bounding box center [288, 323] width 79 height 26
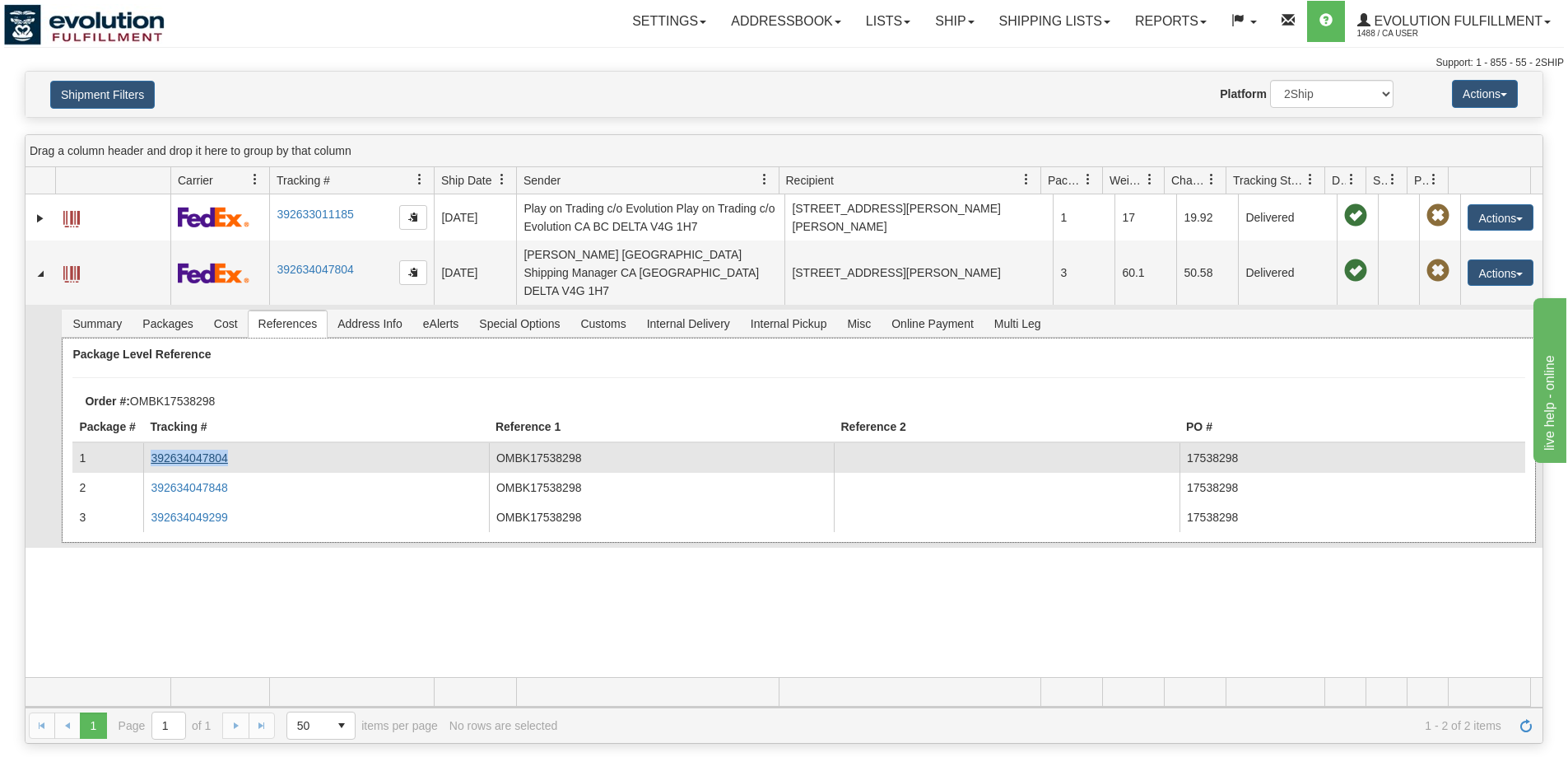
drag, startPoint x: 246, startPoint y: 436, endPoint x: 151, endPoint y: 440, distance: 95.1
click at [151, 443] on td "392634047804" at bounding box center [316, 458] width 346 height 30
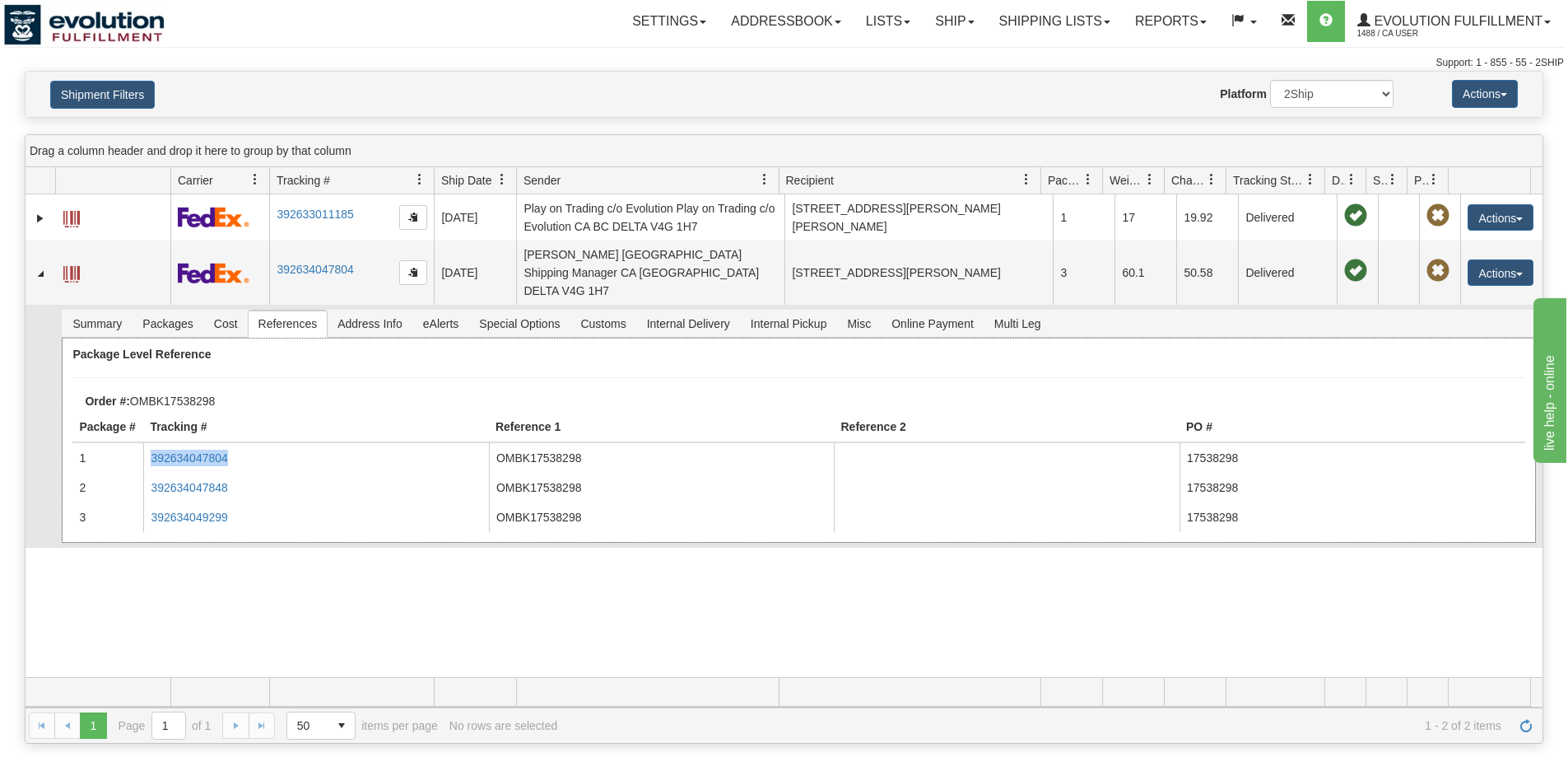
copy link "392634047804"
